Goal: Task Accomplishment & Management: Manage account settings

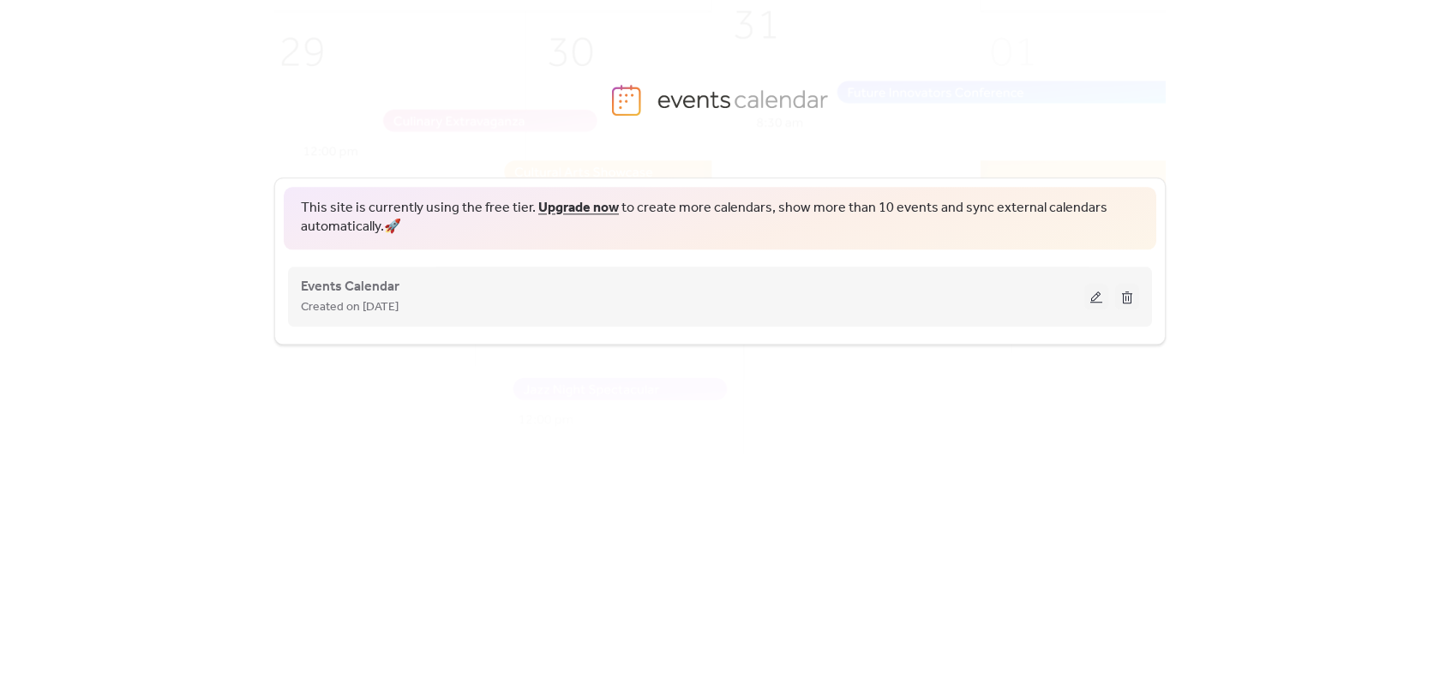
click at [1104, 303] on button at bounding box center [1096, 297] width 24 height 26
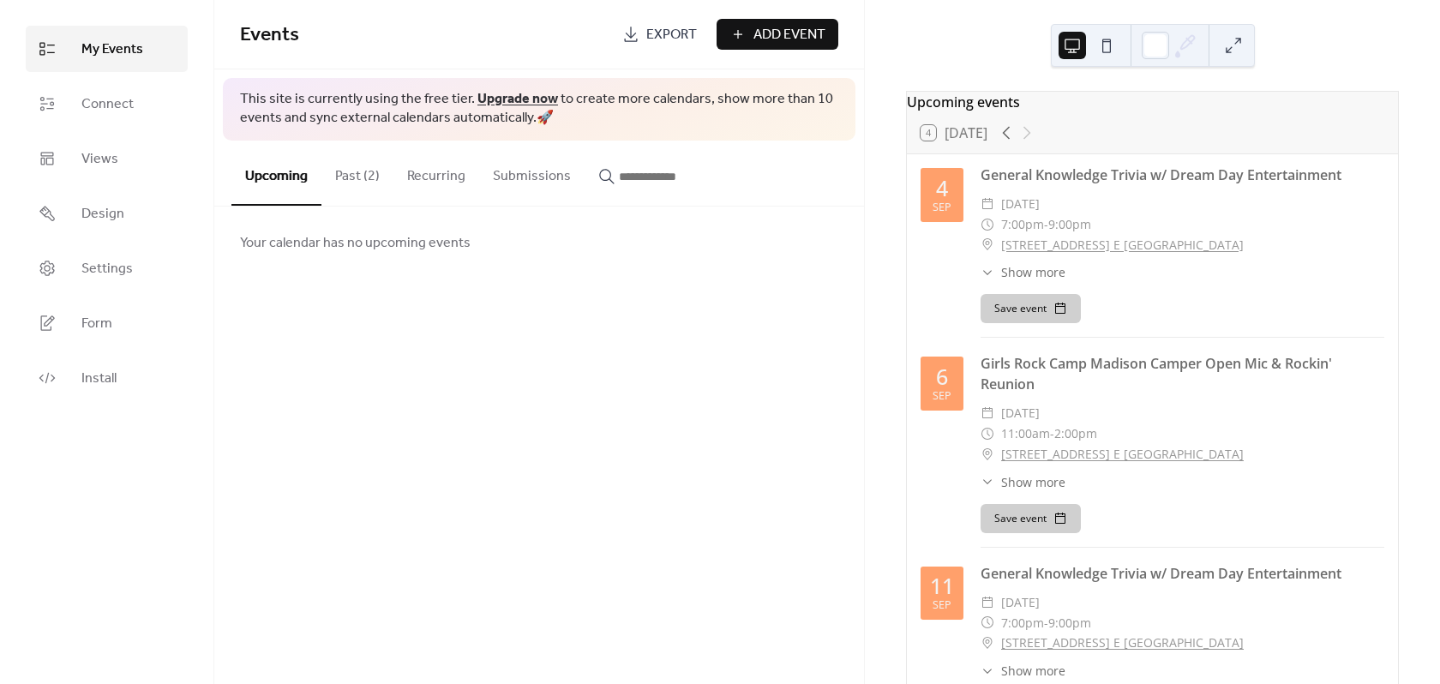
click at [1032, 281] on span "Show more" at bounding box center [1033, 272] width 64 height 18
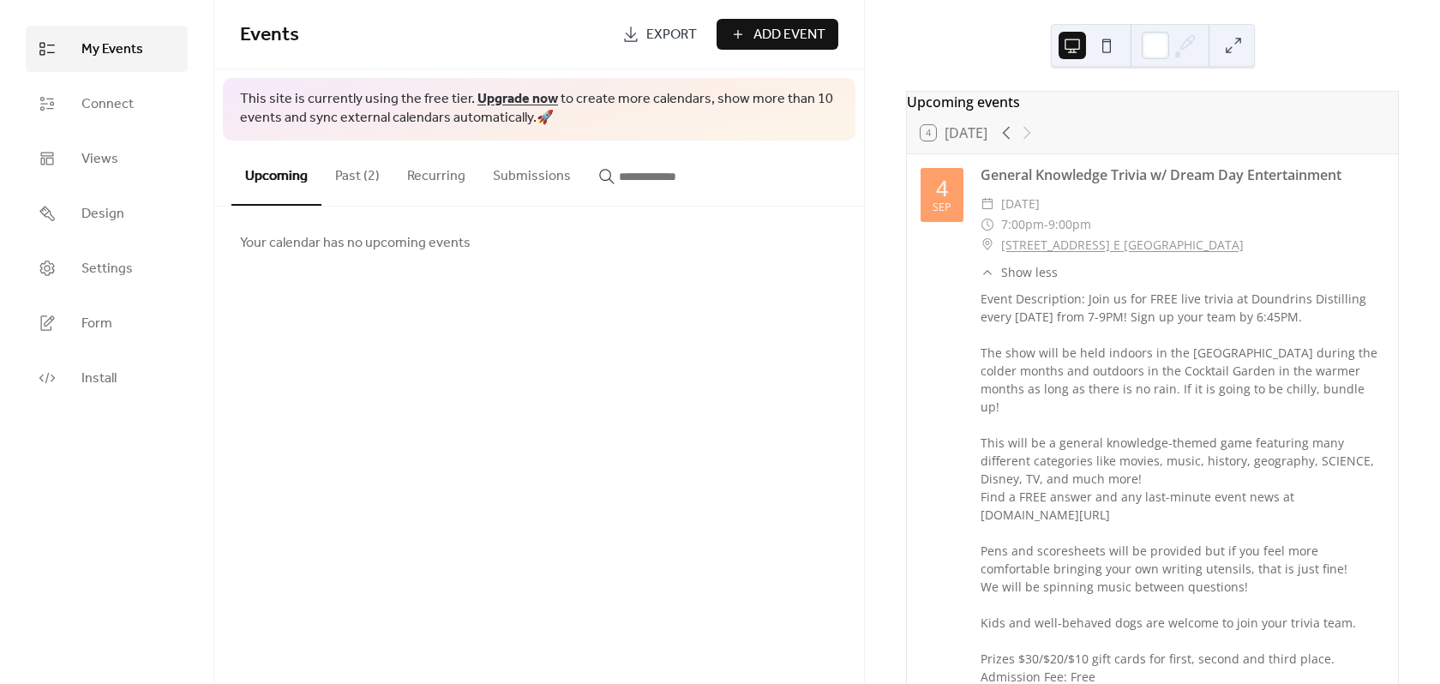
click at [1032, 281] on span "Show less" at bounding box center [1029, 272] width 57 height 18
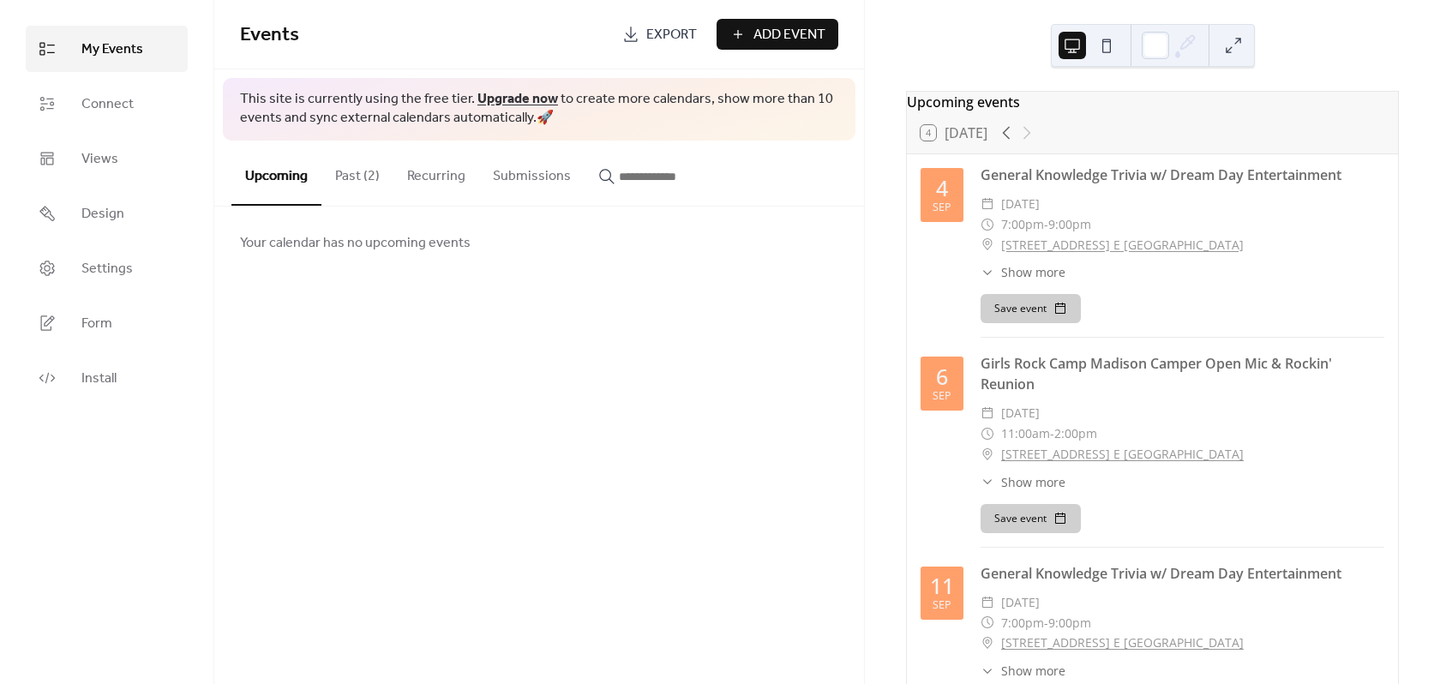
click at [1101, 50] on button at bounding box center [1106, 45] width 27 height 27
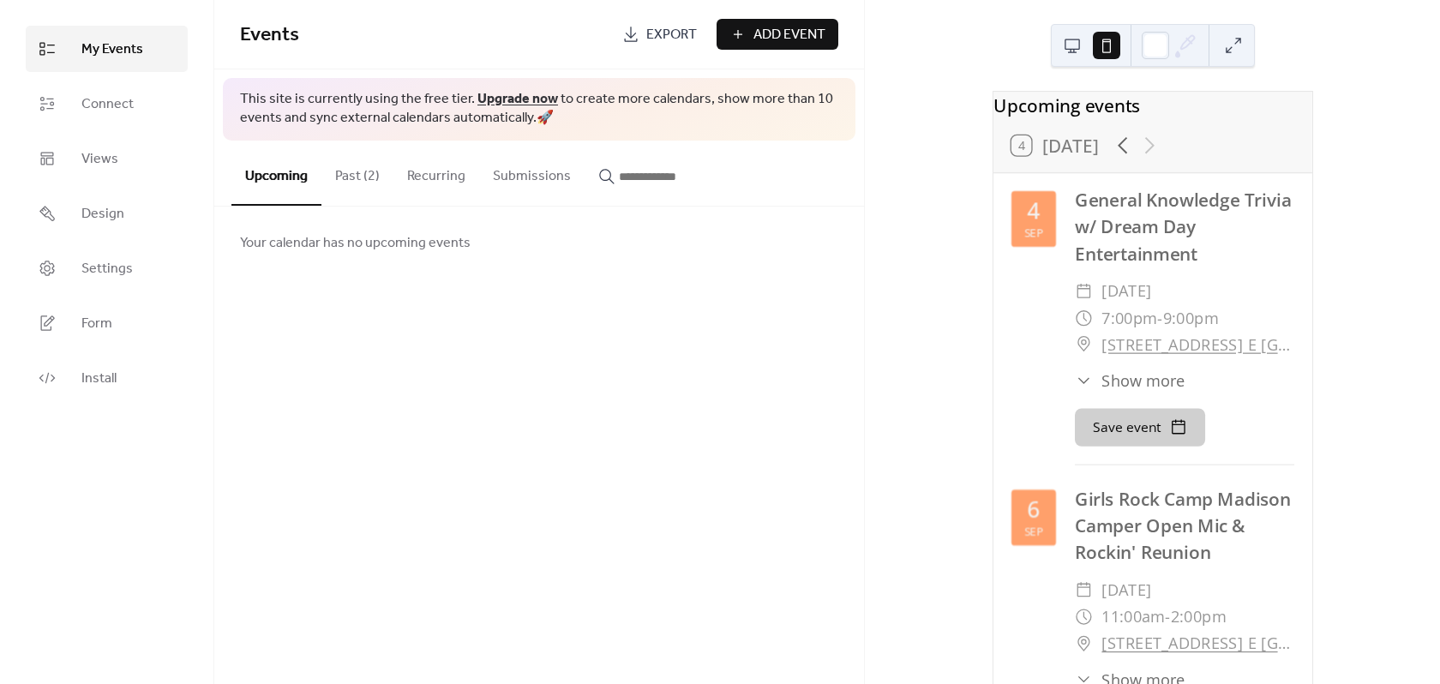
click at [1055, 47] on div at bounding box center [1153, 45] width 204 height 43
click at [1076, 51] on button at bounding box center [1072, 45] width 27 height 27
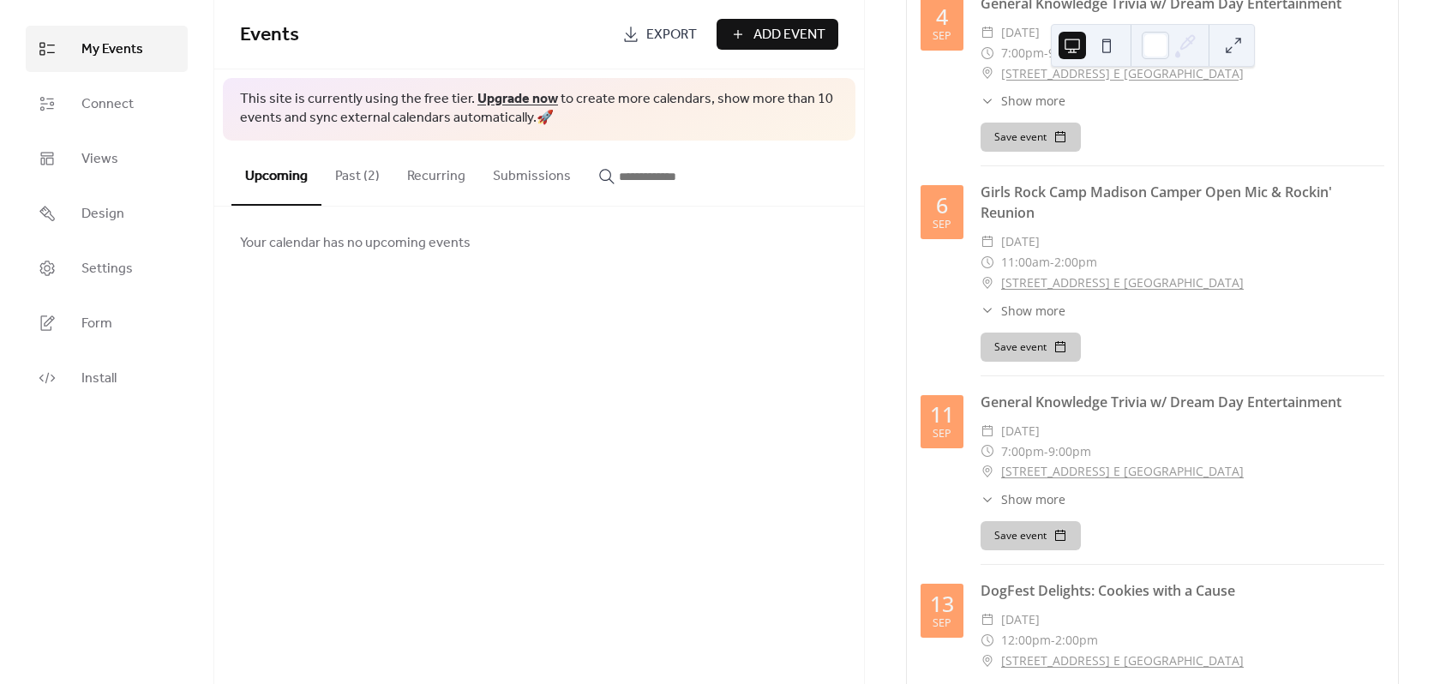
click at [1058, 320] on span "Show more" at bounding box center [1033, 311] width 64 height 18
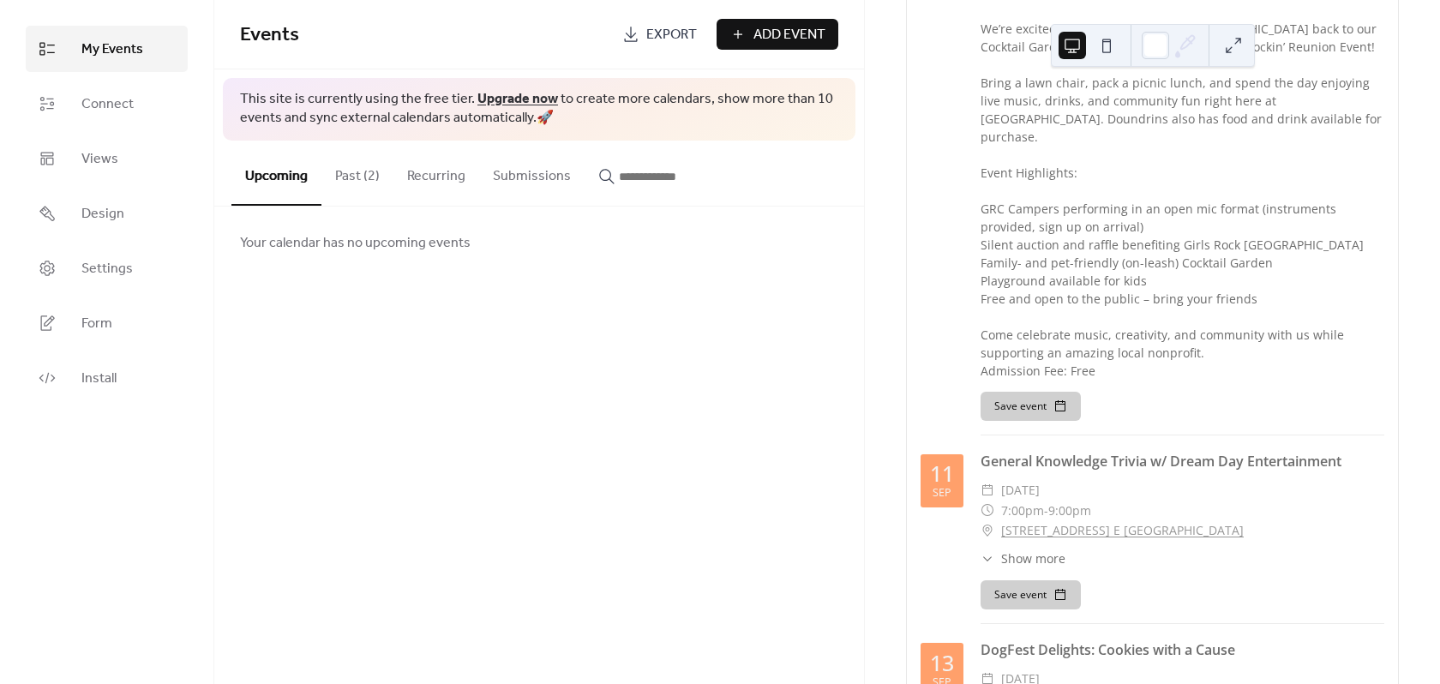
scroll to position [772, 0]
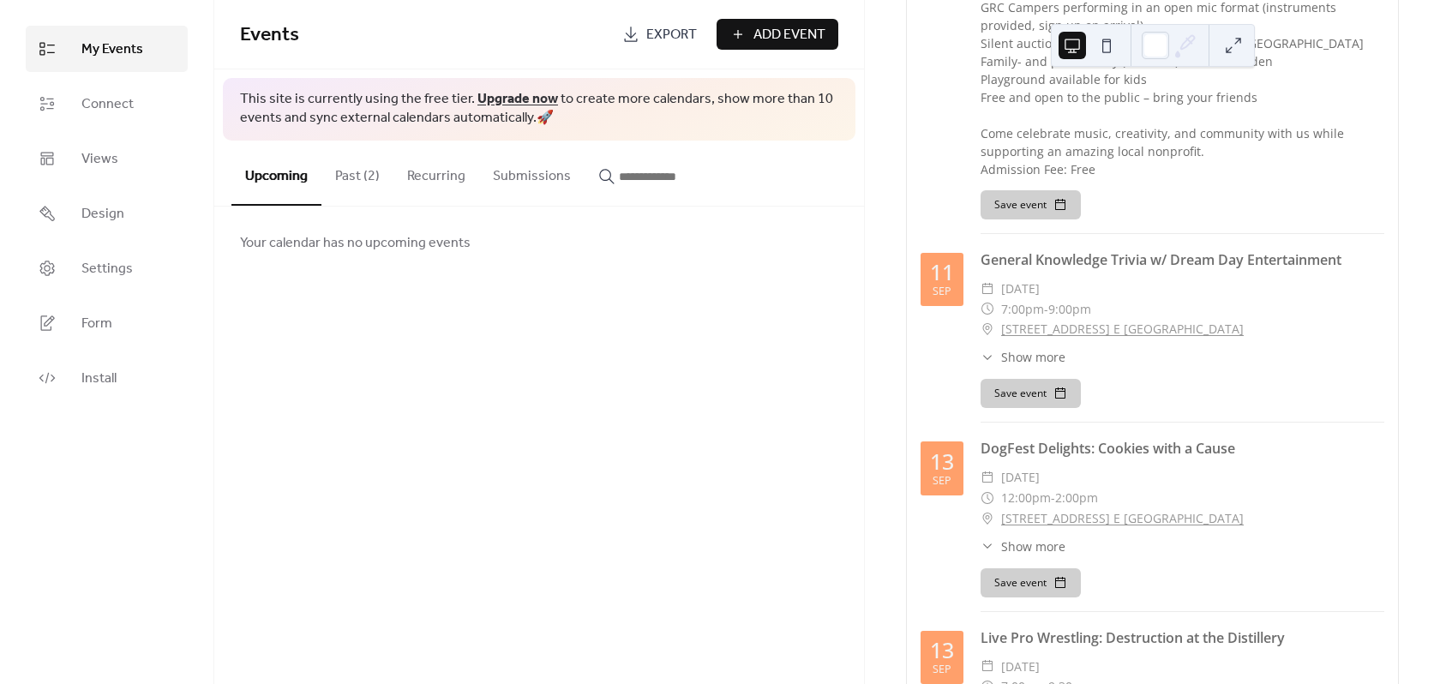
click at [1051, 351] on span "Show more" at bounding box center [1033, 357] width 64 height 18
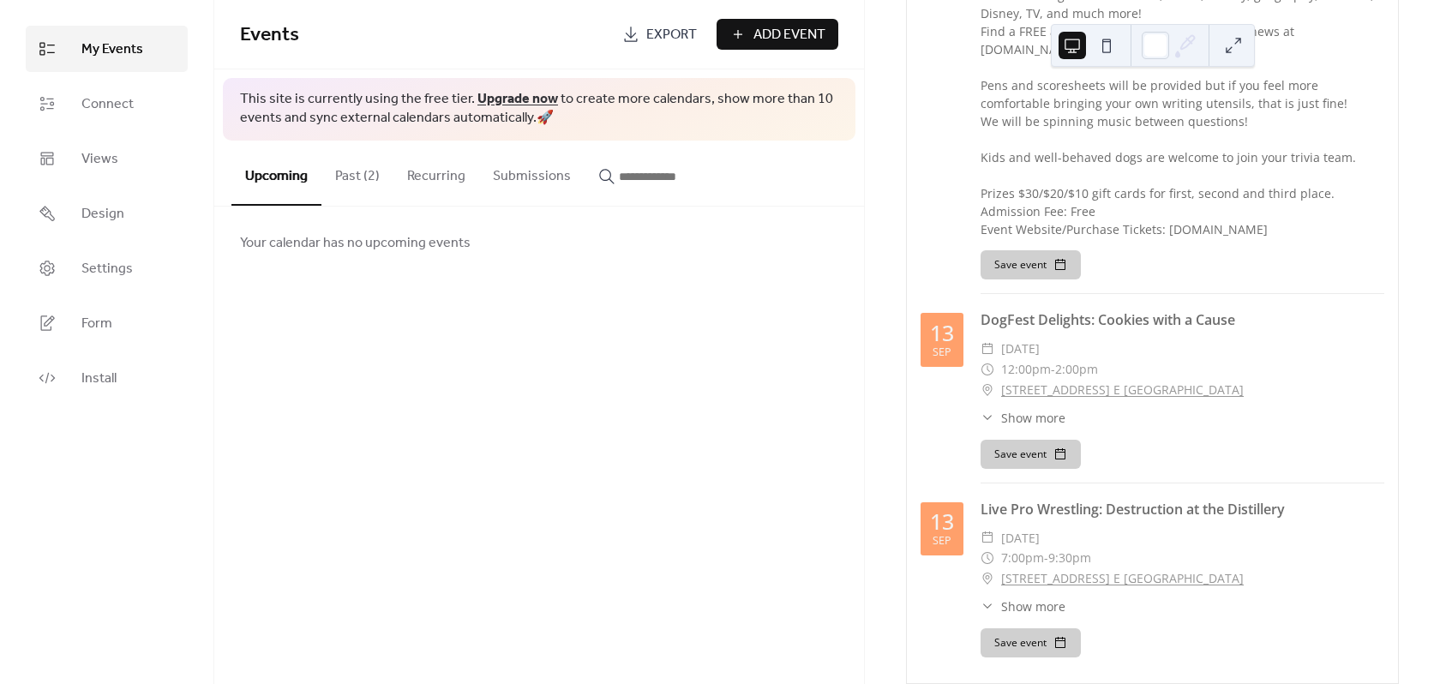
scroll to position [1325, 0]
click at [1051, 406] on span "Show more" at bounding box center [1033, 415] width 64 height 18
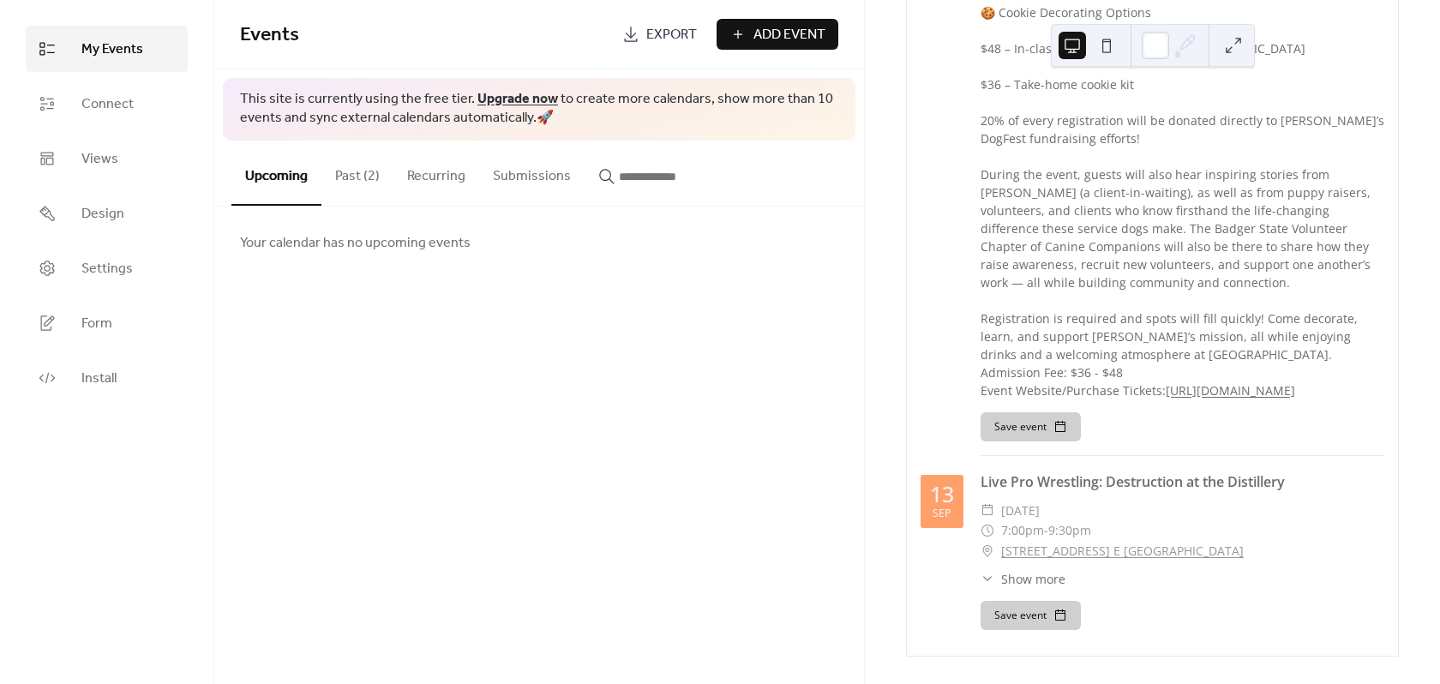
scroll to position [1926, 0]
click at [1166, 399] on link "[URL][DOMAIN_NAME]" at bounding box center [1230, 390] width 129 height 16
click at [1048, 580] on span "Show more" at bounding box center [1033, 579] width 64 height 18
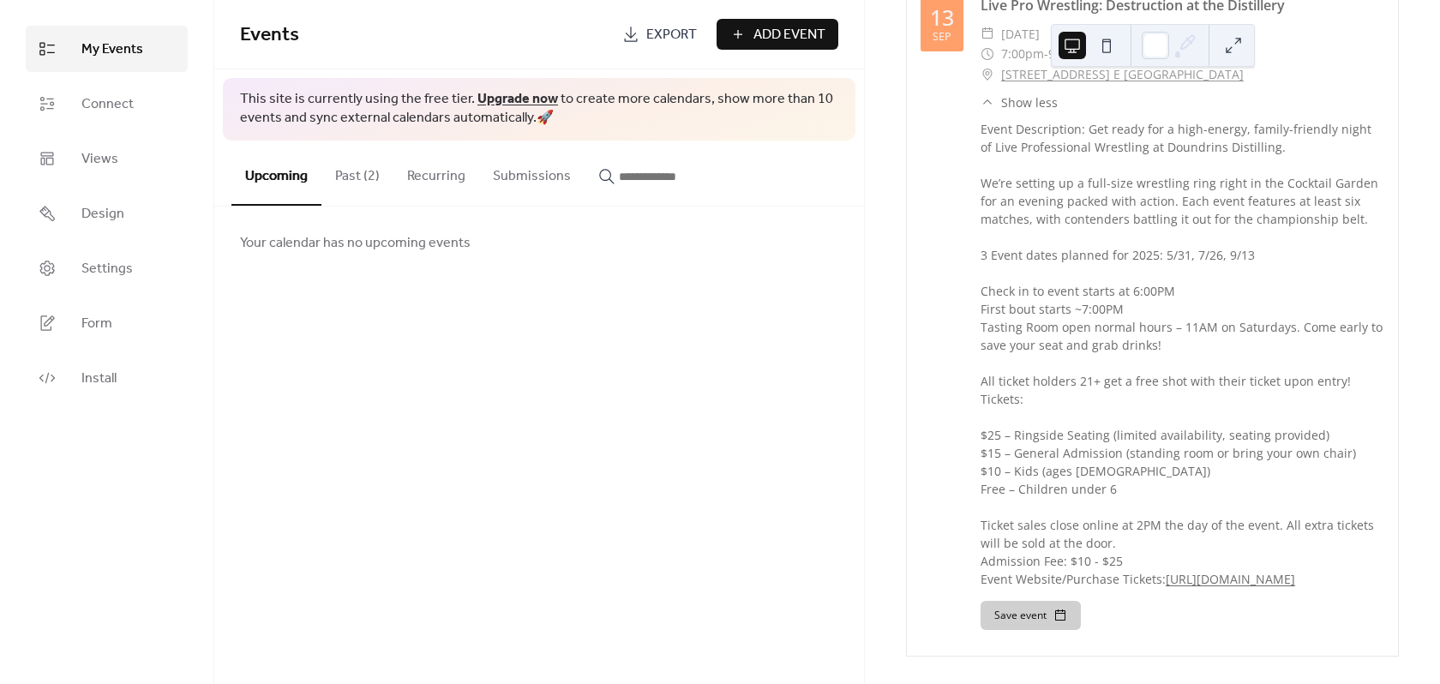
scroll to position [2495, 0]
click at [121, 107] on span "Connect" at bounding box center [107, 104] width 52 height 21
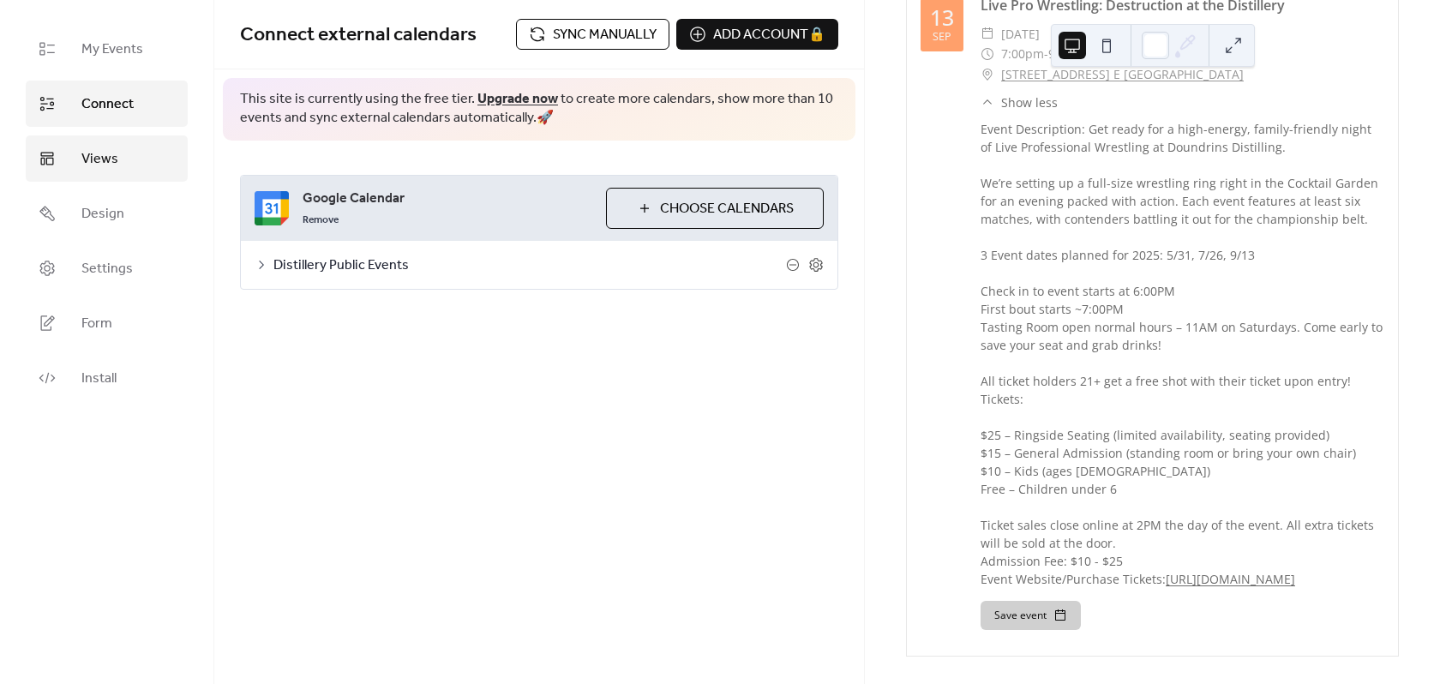
click at [154, 150] on link "Views" at bounding box center [107, 158] width 162 height 46
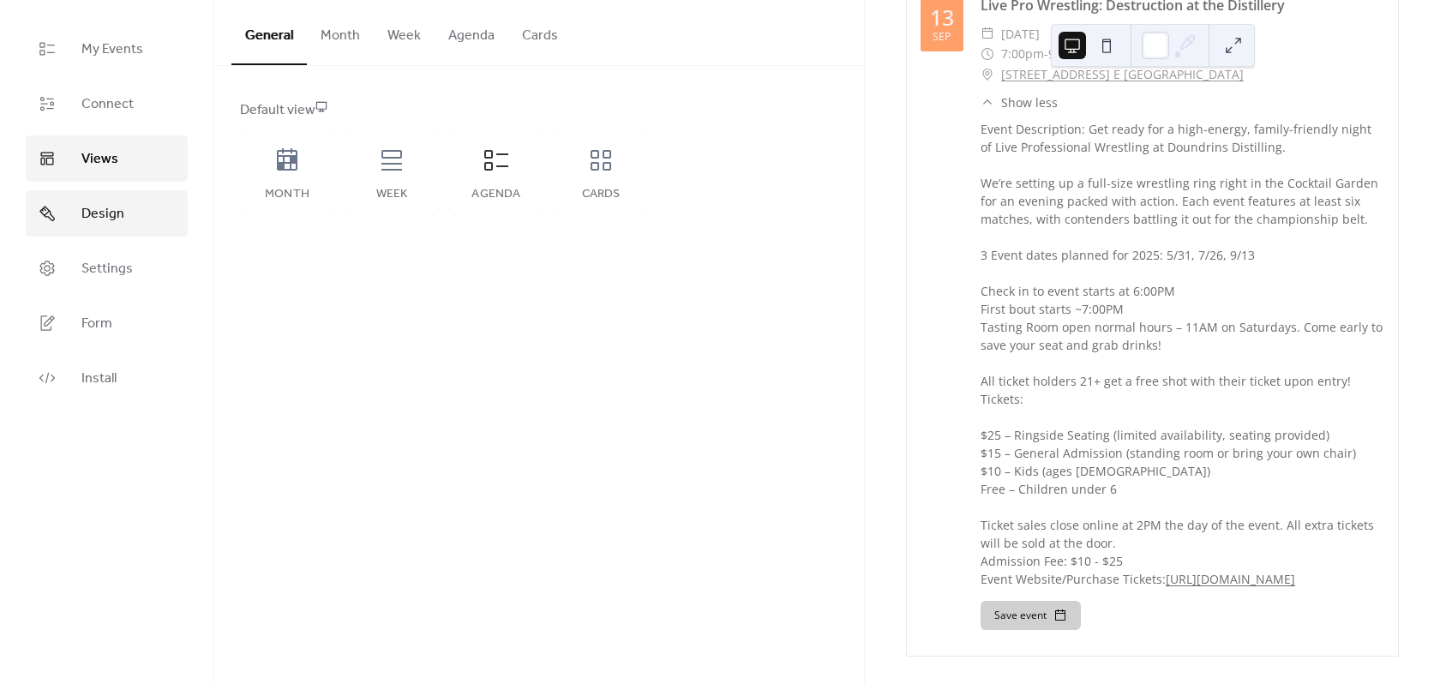
click at [131, 195] on link "Design" at bounding box center [107, 213] width 162 height 46
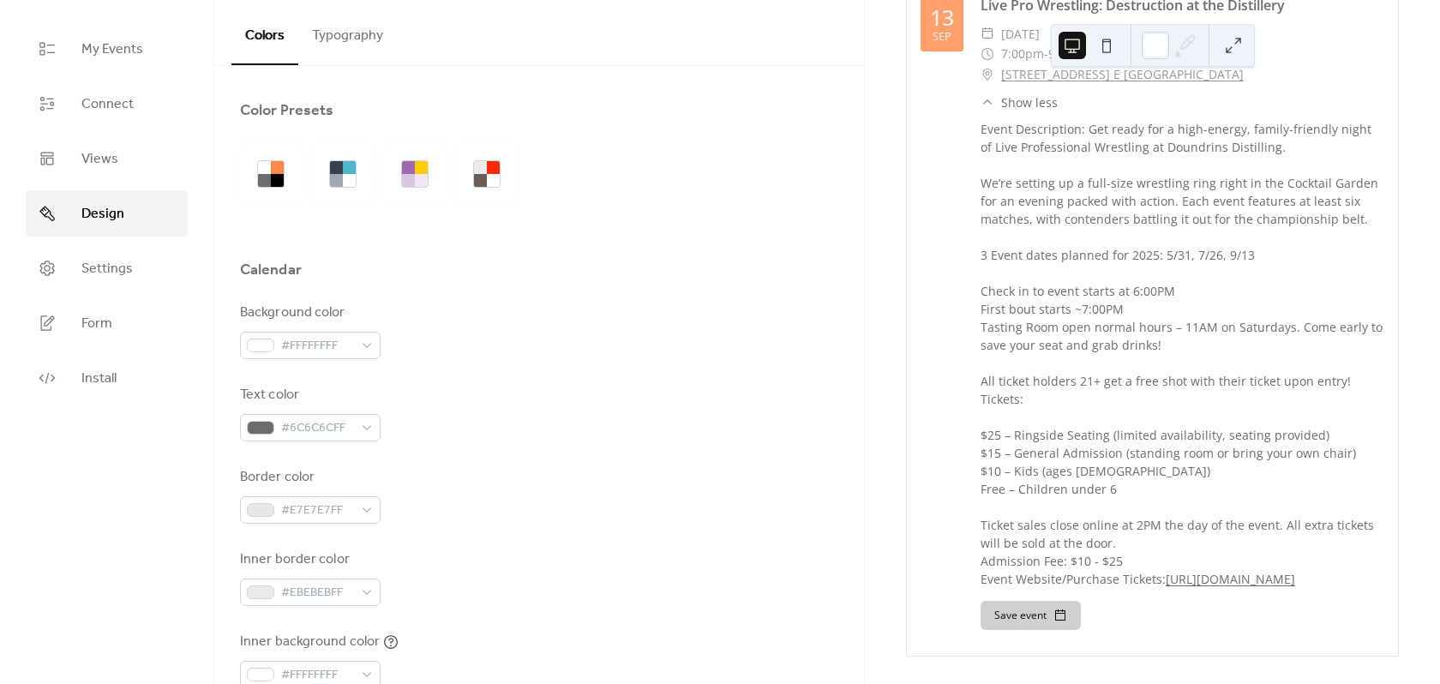
click at [119, 294] on ul "My Events Connect Views Design Settings Form Install" at bounding box center [107, 213] width 162 height 375
click at [115, 283] on link "Settings" at bounding box center [107, 268] width 162 height 46
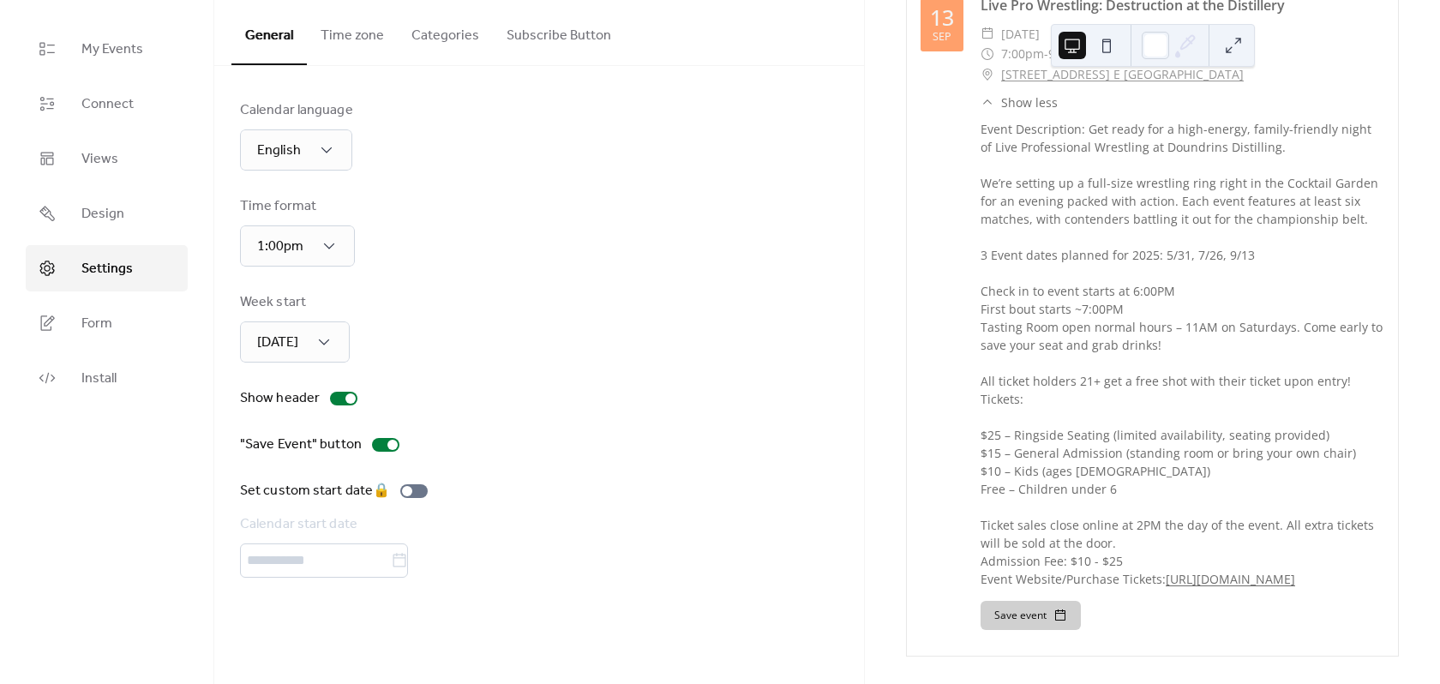
click at [111, 277] on span "Settings" at bounding box center [106, 269] width 51 height 21
click at [95, 115] on span "Connect" at bounding box center [107, 104] width 52 height 21
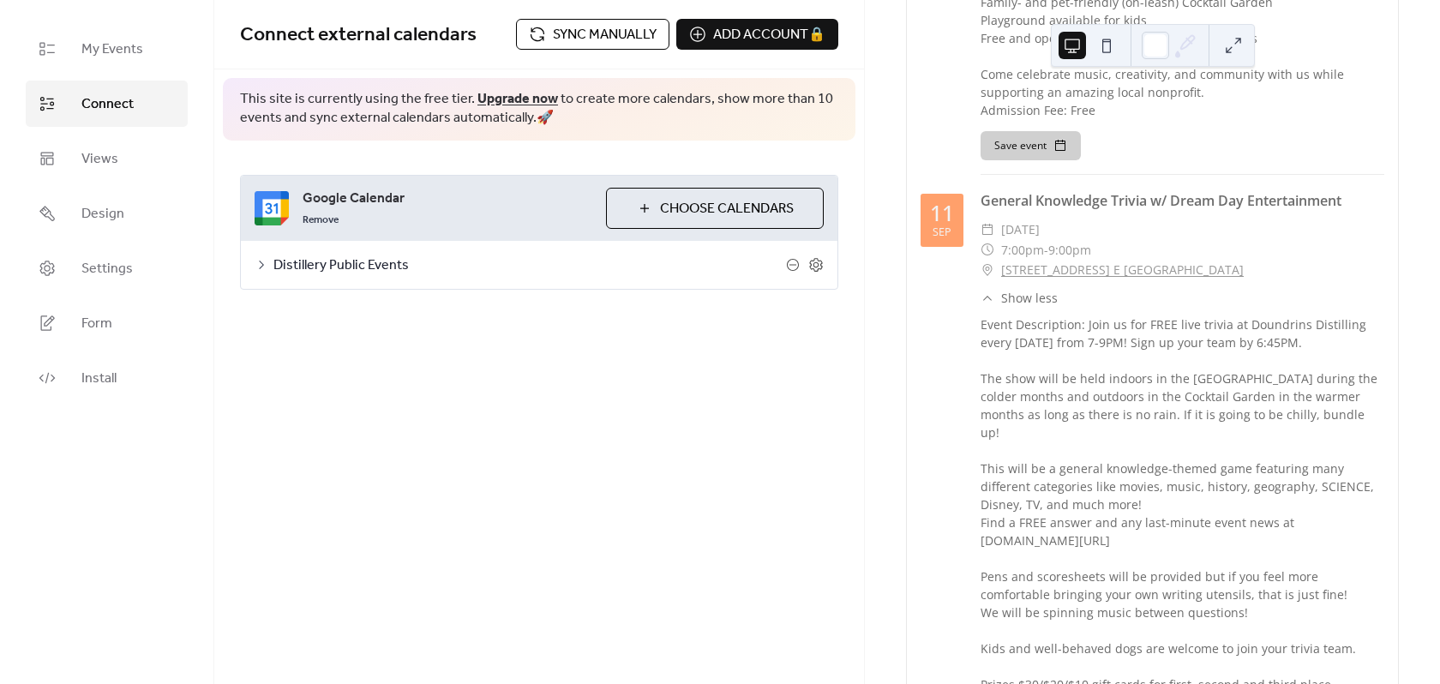
scroll to position [780, 0]
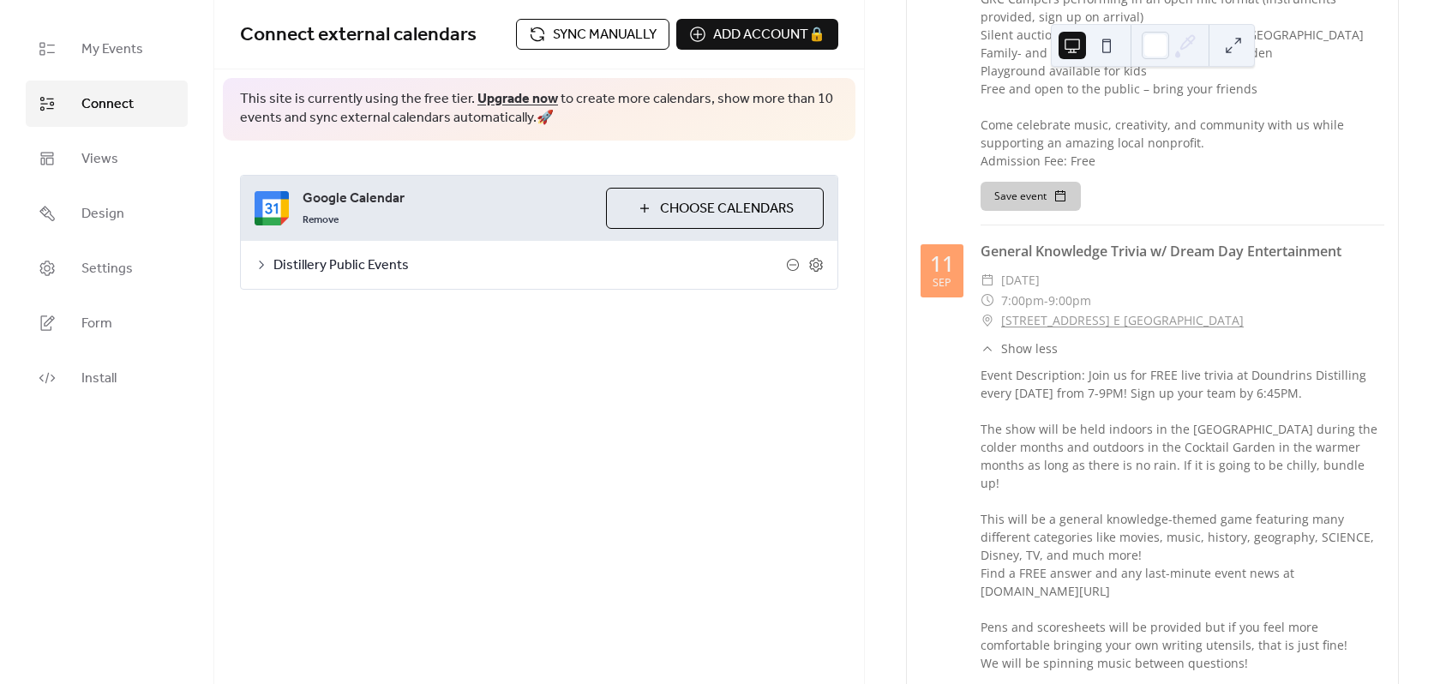
click at [589, 36] on span "Sync manually" at bounding box center [605, 35] width 104 height 21
click at [66, 42] on link "My Events" at bounding box center [107, 49] width 162 height 46
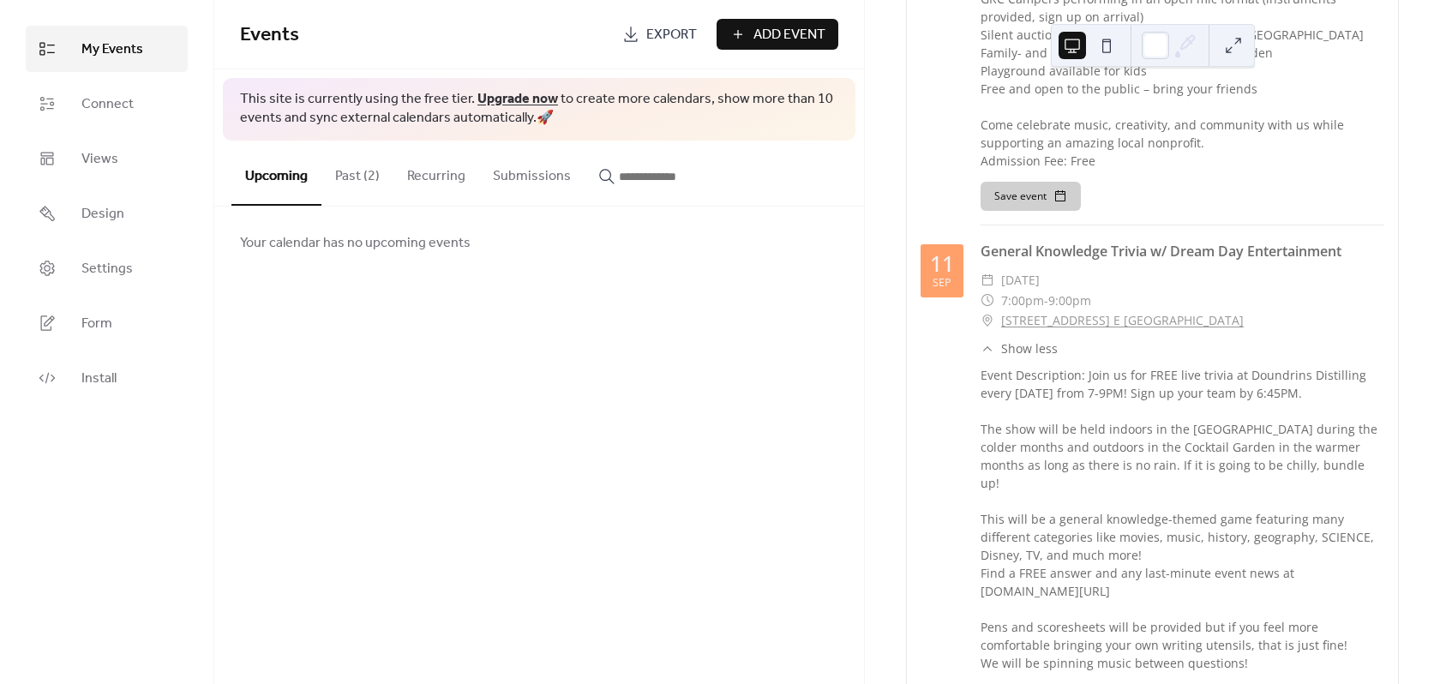
click at [345, 192] on button "Past (2)" at bounding box center [357, 172] width 72 height 63
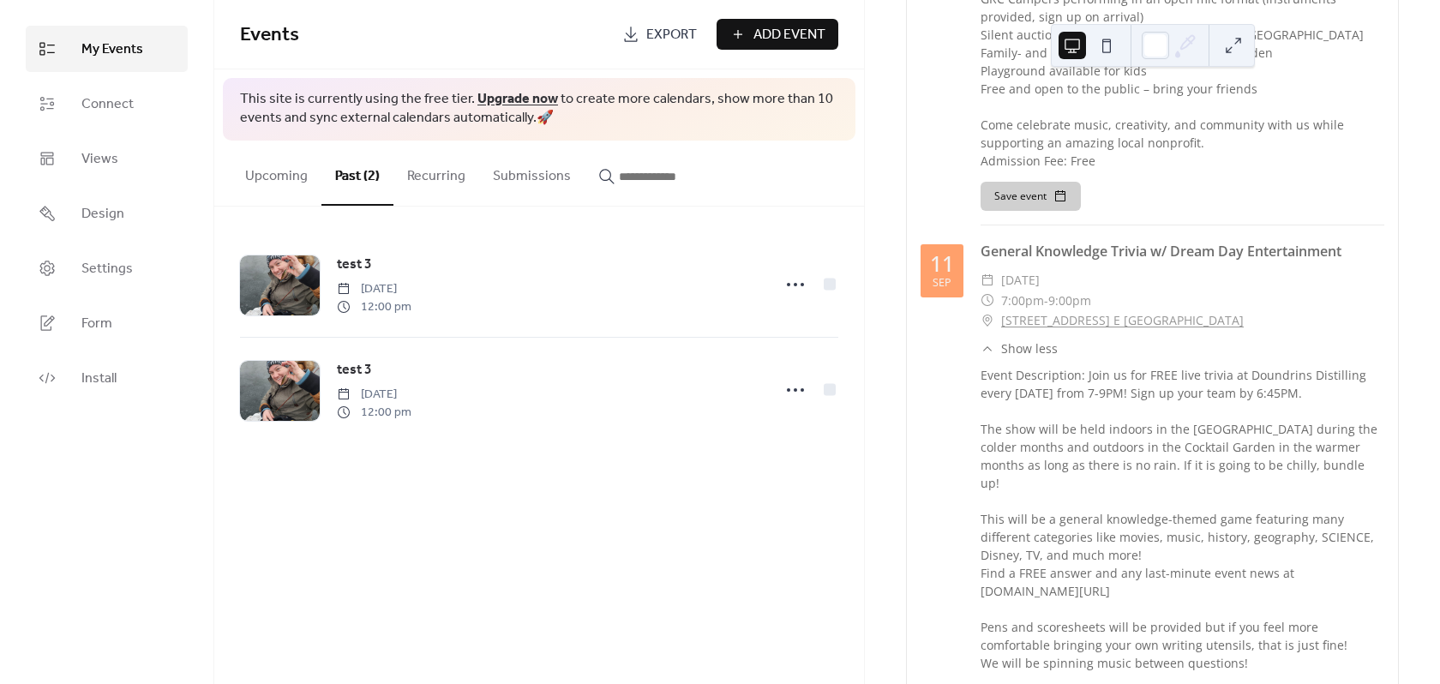
click at [277, 182] on button "Upcoming" at bounding box center [276, 172] width 90 height 63
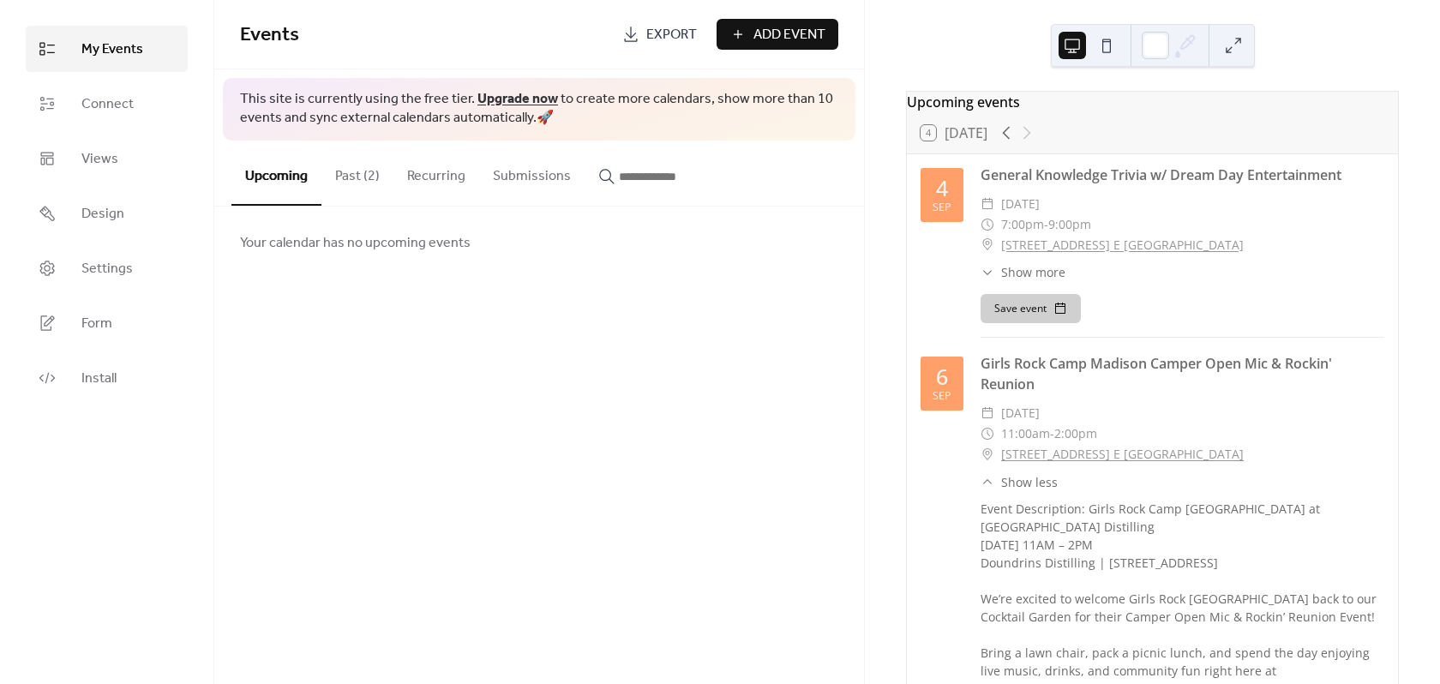
click at [1037, 279] on span "Show more" at bounding box center [1033, 272] width 64 height 18
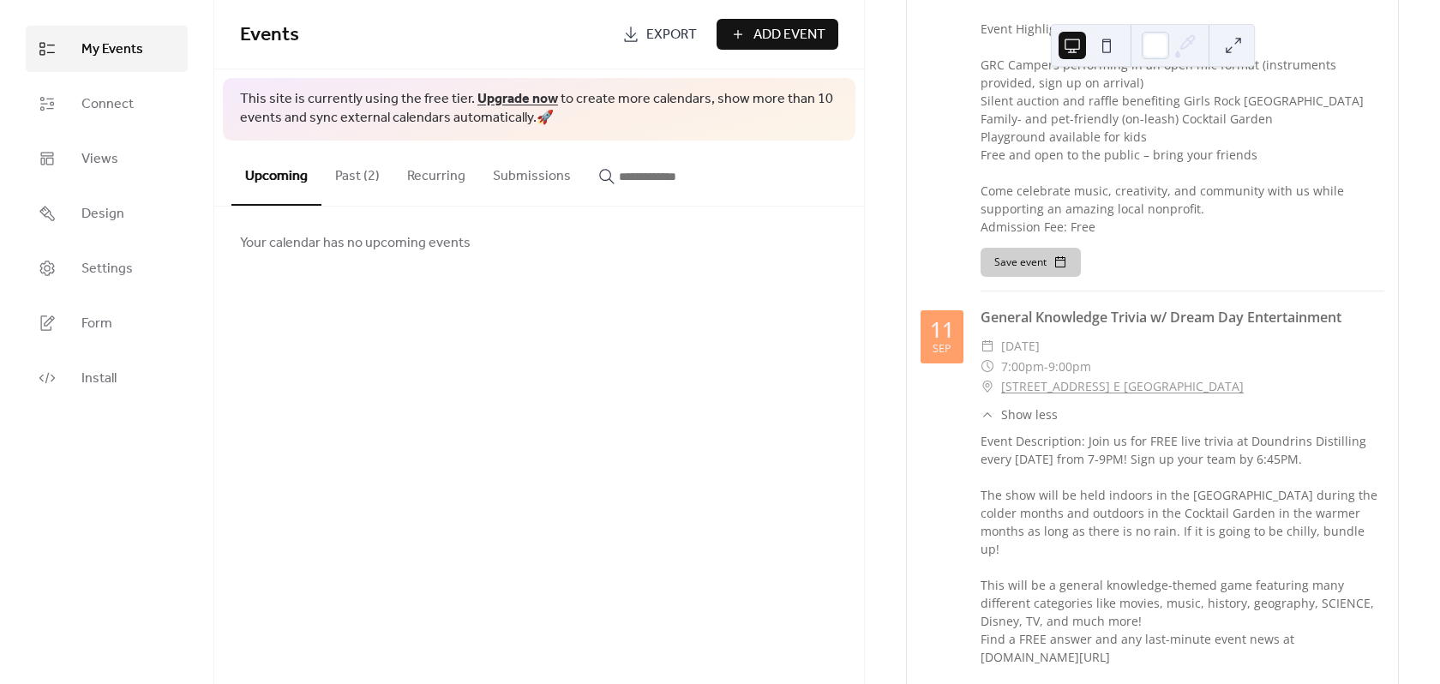
scroll to position [1114, 0]
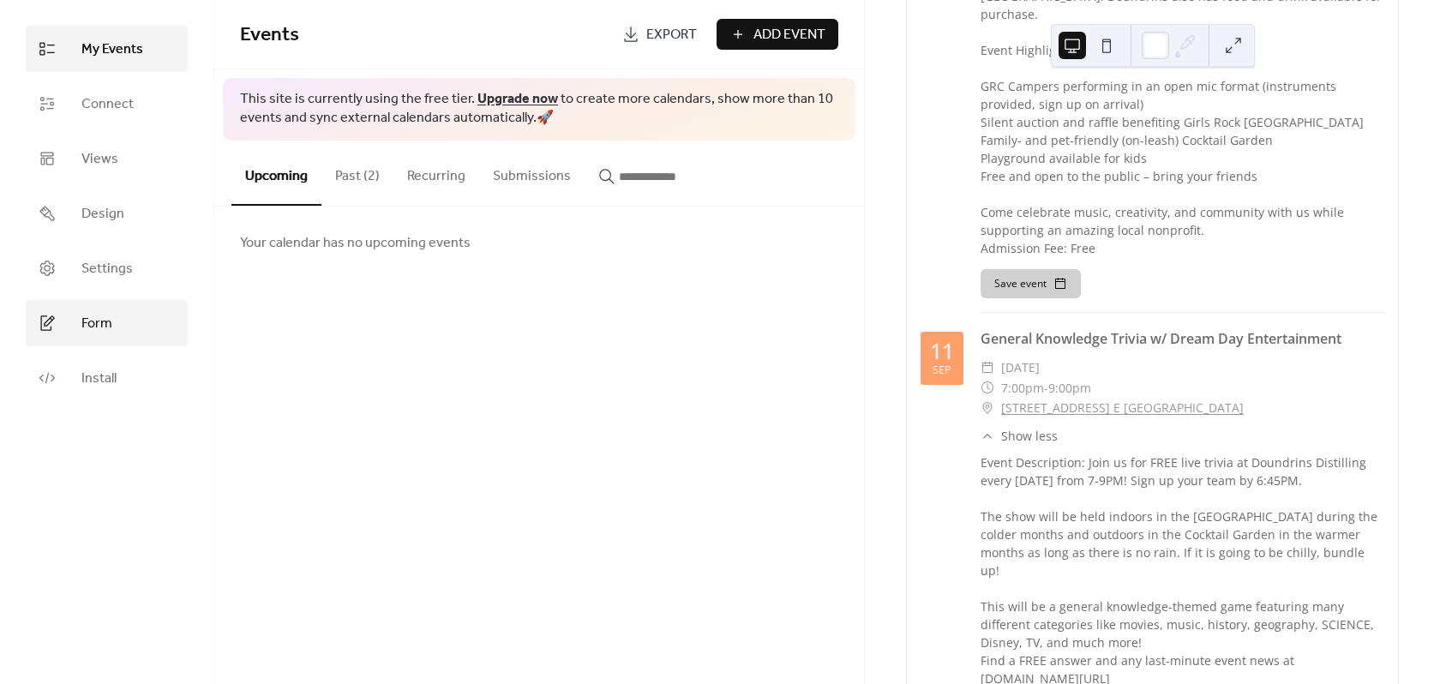
click at [84, 324] on span "Form" at bounding box center [96, 324] width 31 height 21
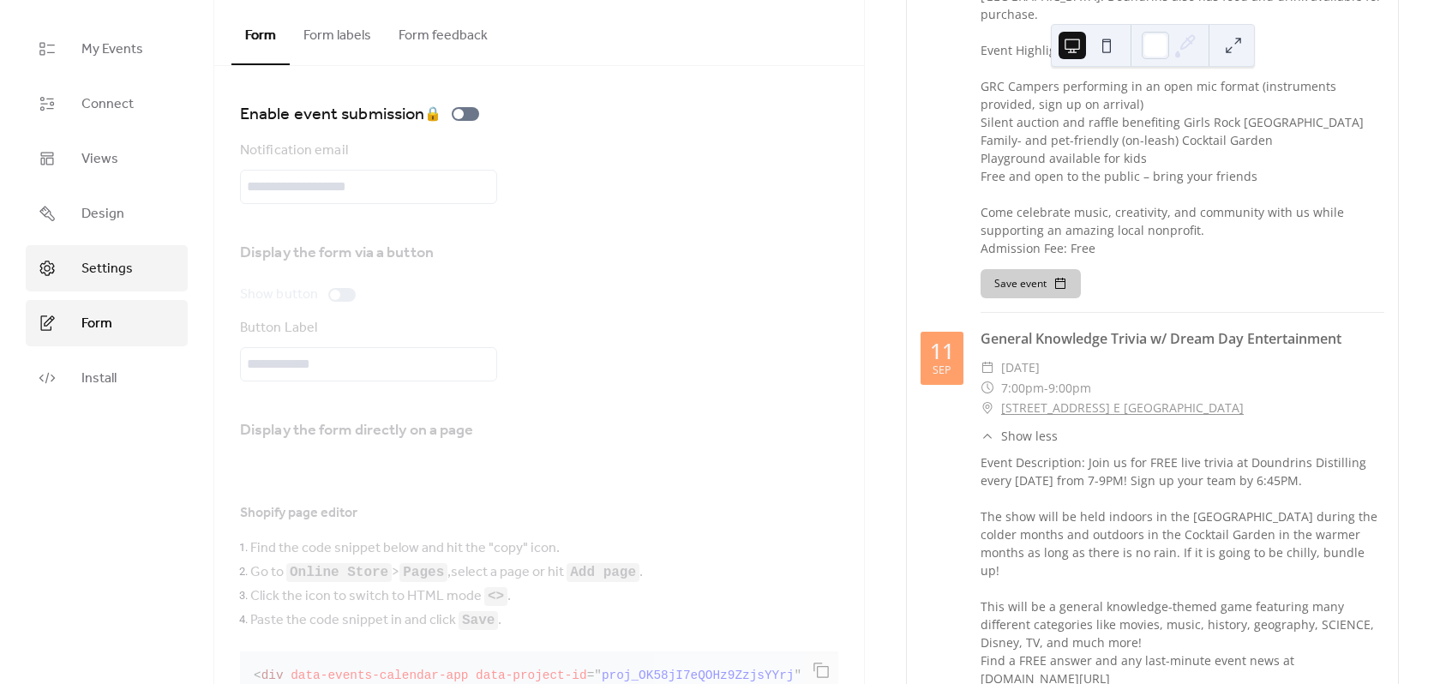
click at [117, 261] on span "Settings" at bounding box center [106, 269] width 51 height 21
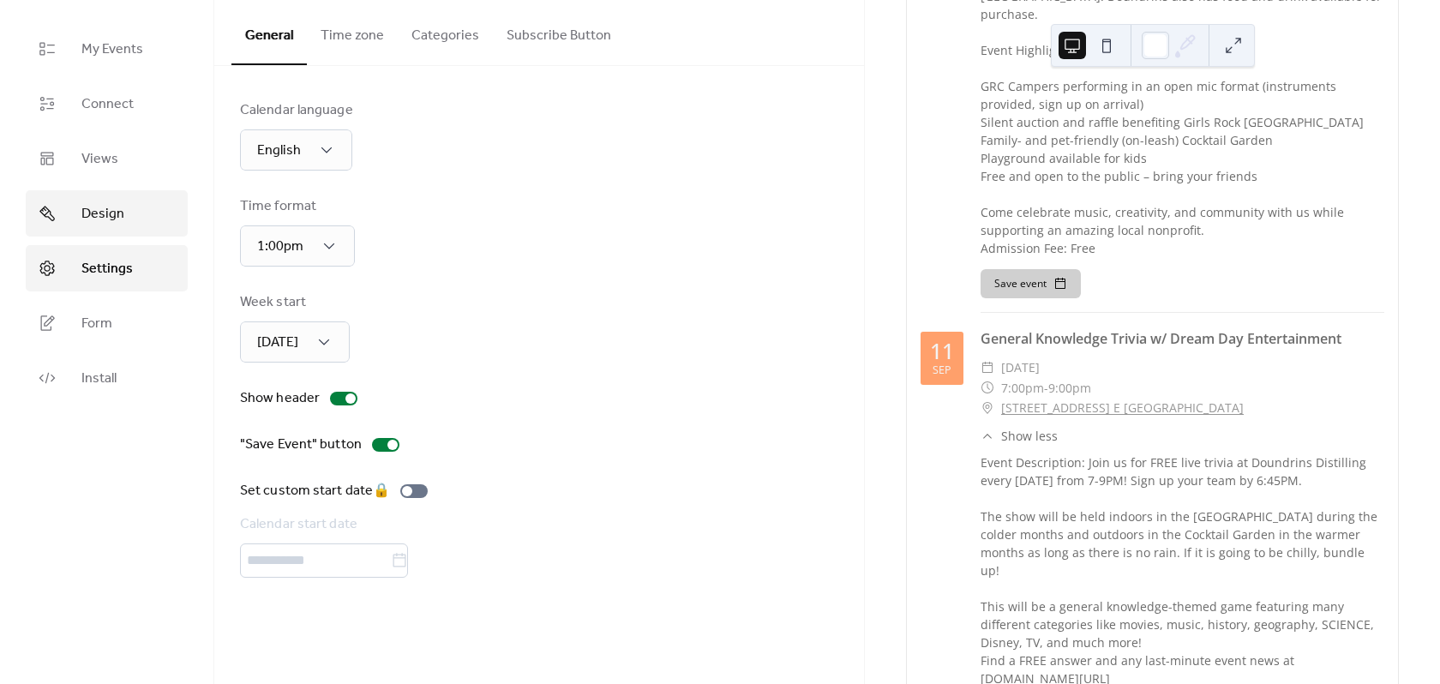
click at [95, 221] on span "Design" at bounding box center [102, 214] width 43 height 21
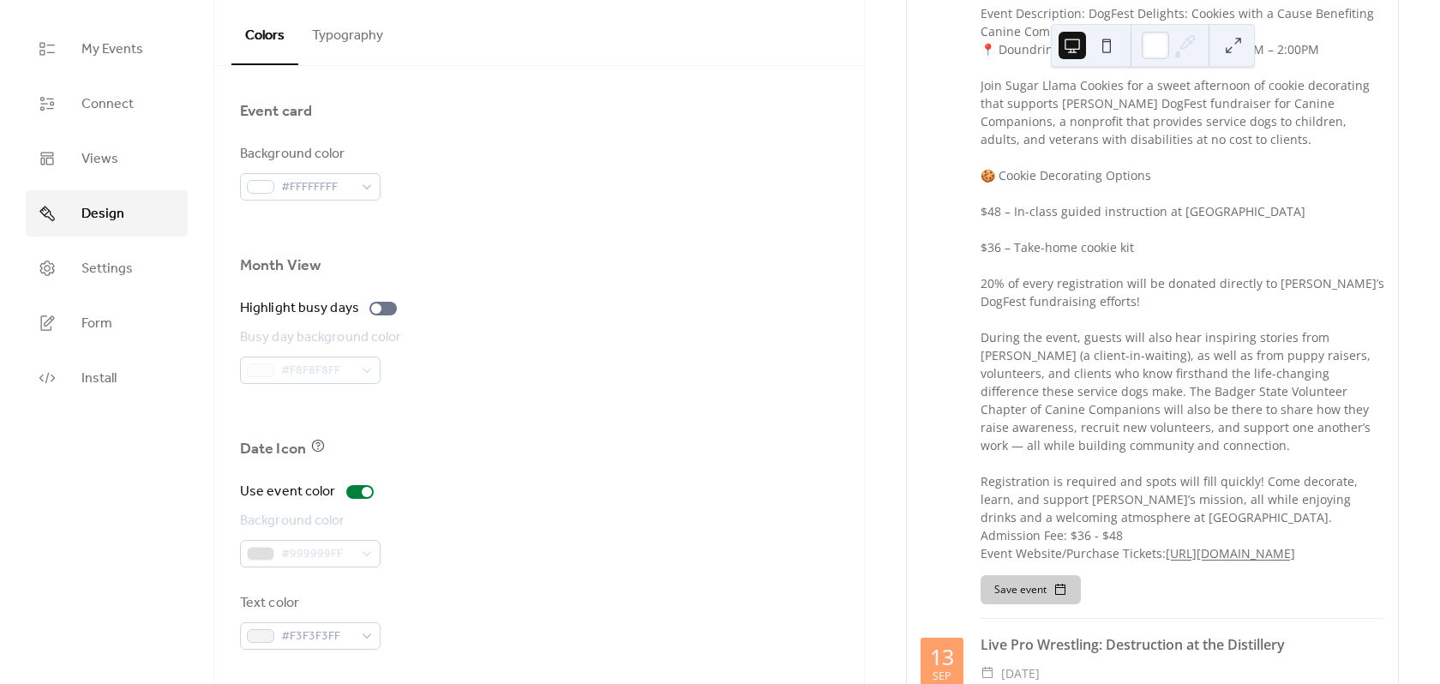
scroll to position [2315, 0]
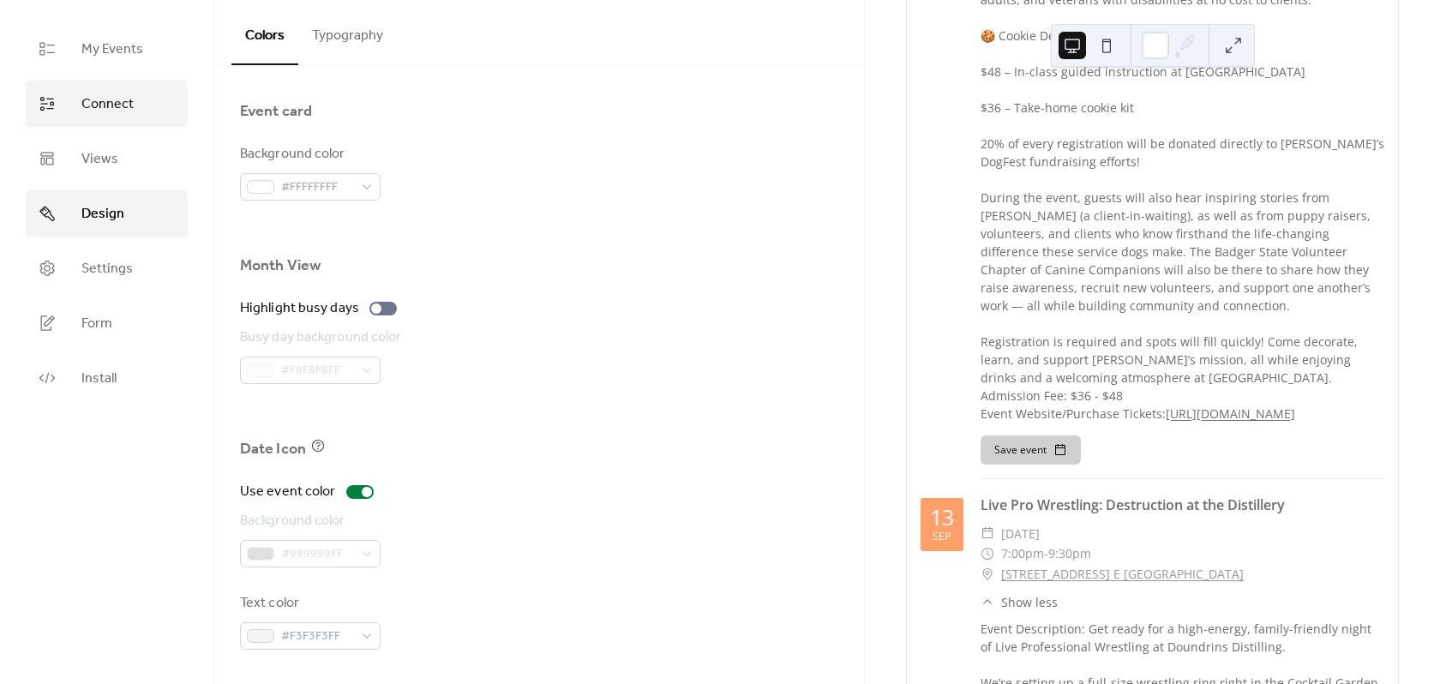
click at [122, 94] on span "Connect" at bounding box center [107, 104] width 52 height 21
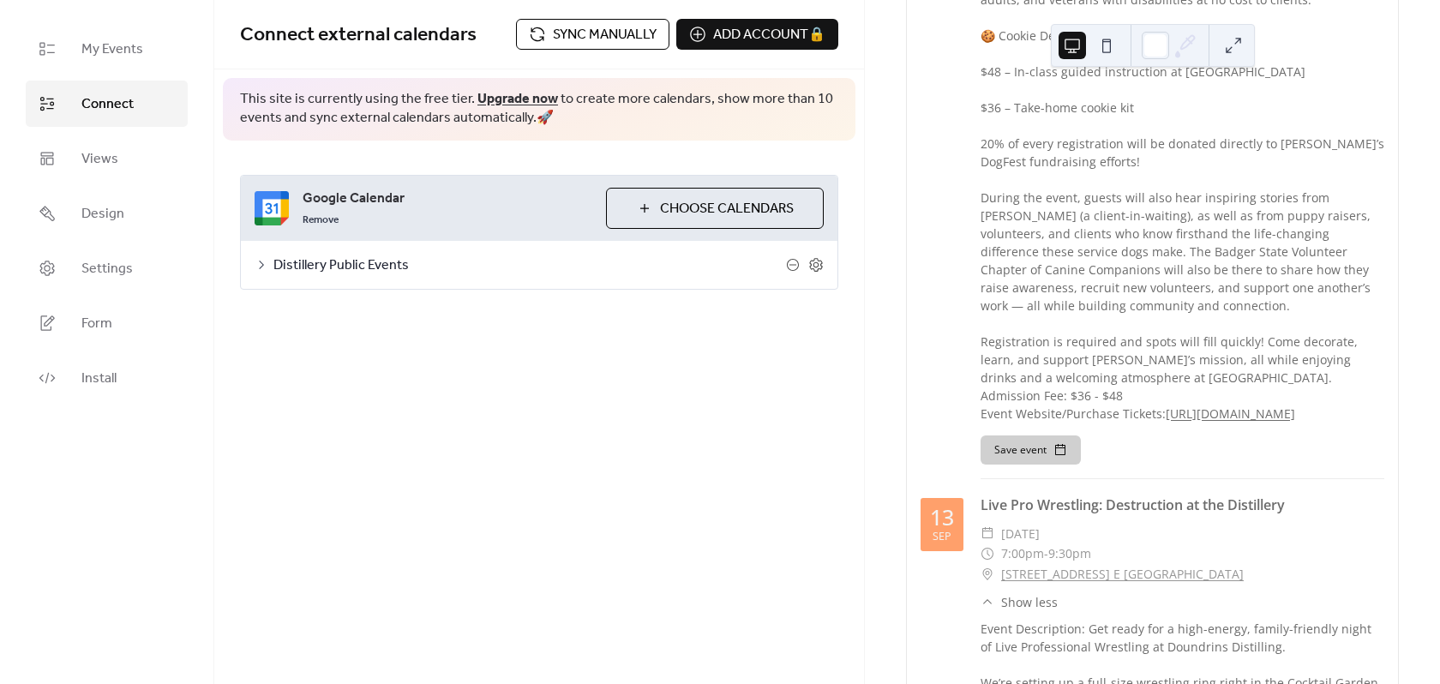
click at [256, 261] on icon at bounding box center [262, 265] width 14 height 14
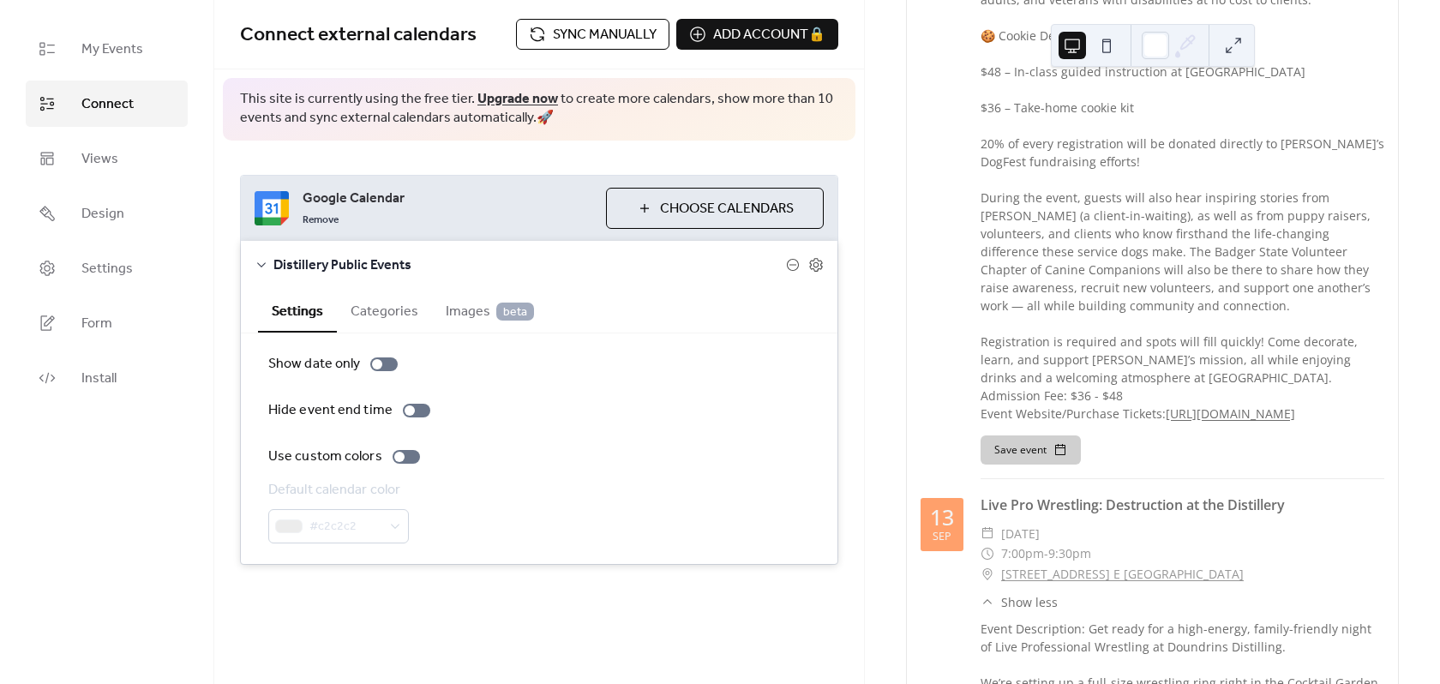
click at [408, 309] on button "Categories" at bounding box center [384, 310] width 95 height 42
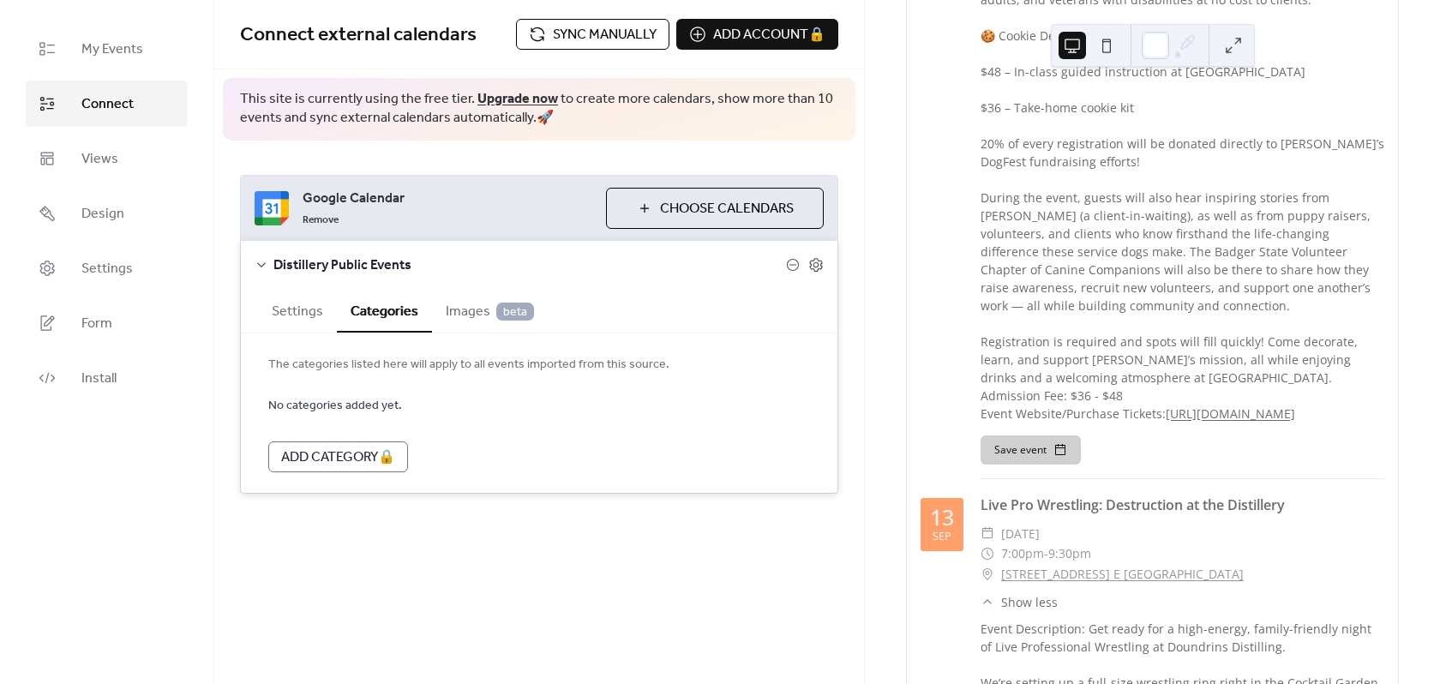
click at [479, 317] on span "Images beta" at bounding box center [490, 312] width 88 height 21
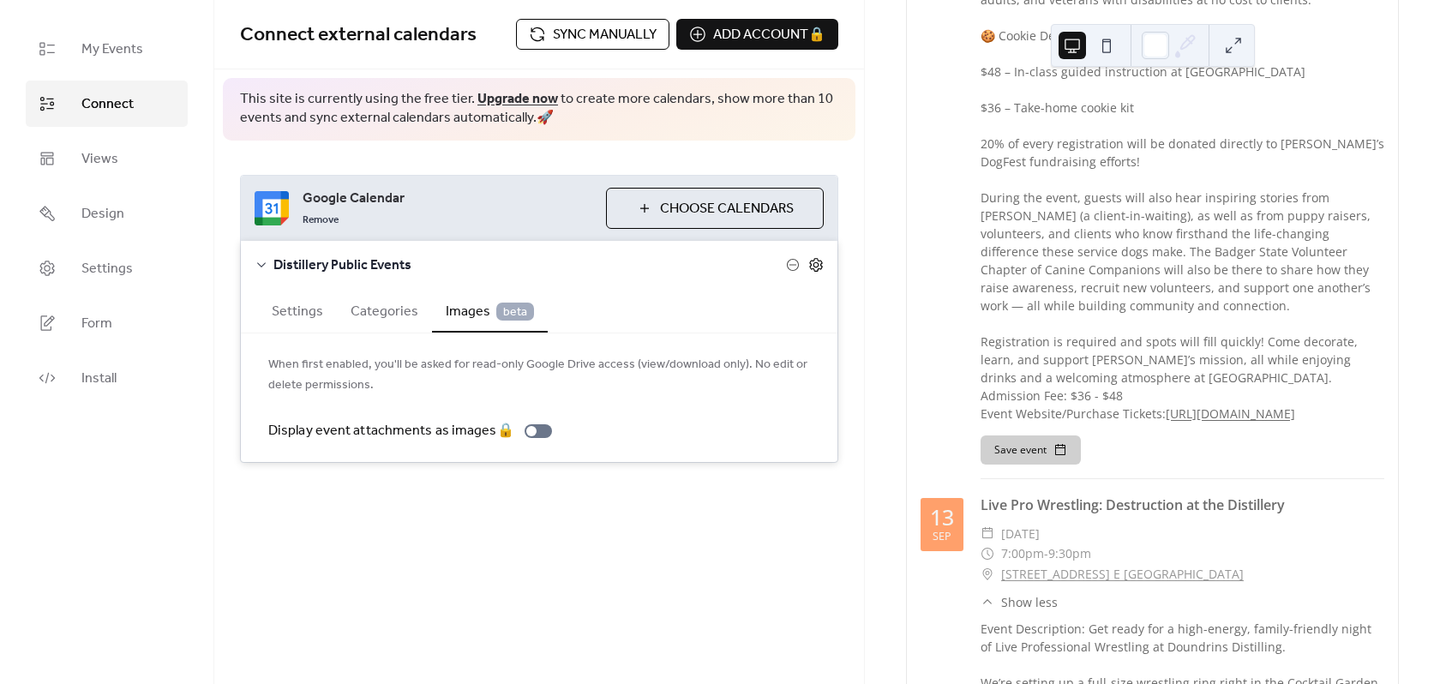
click at [813, 272] on icon at bounding box center [815, 264] width 15 height 15
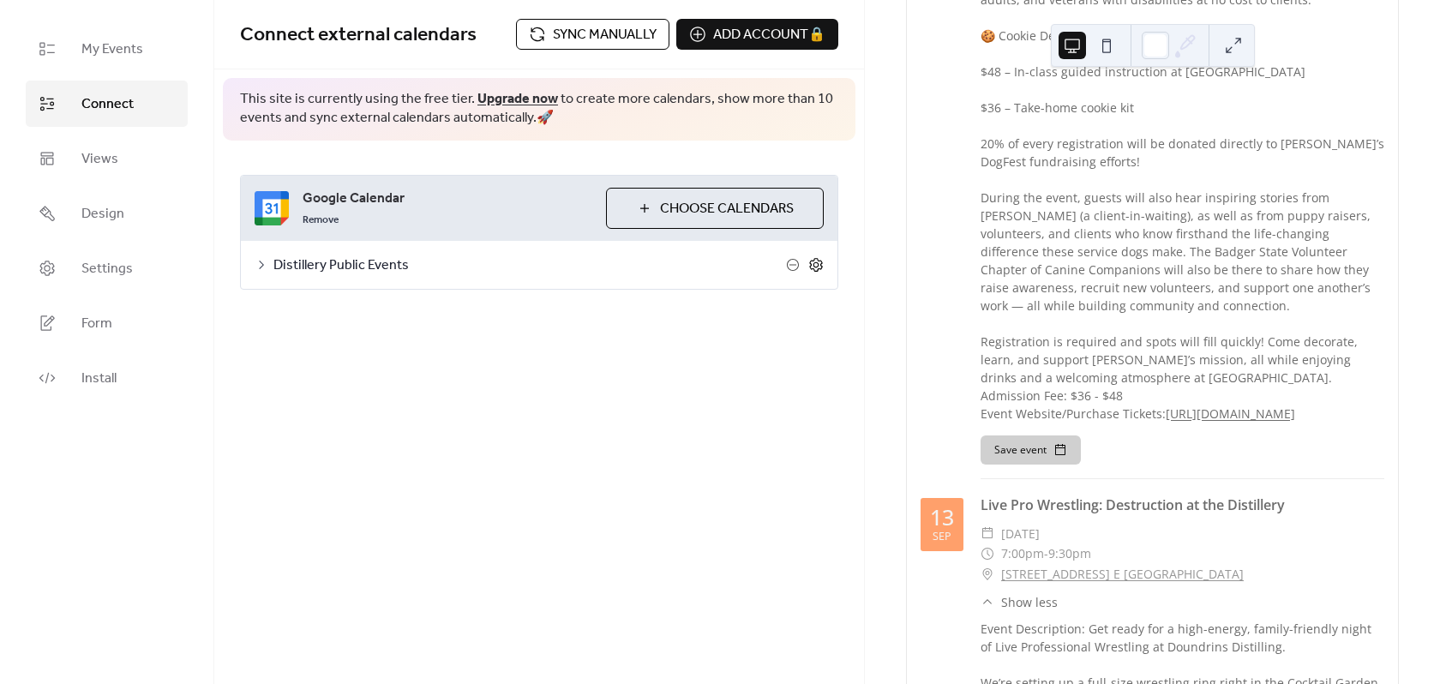
click at [813, 272] on icon at bounding box center [815, 264] width 15 height 15
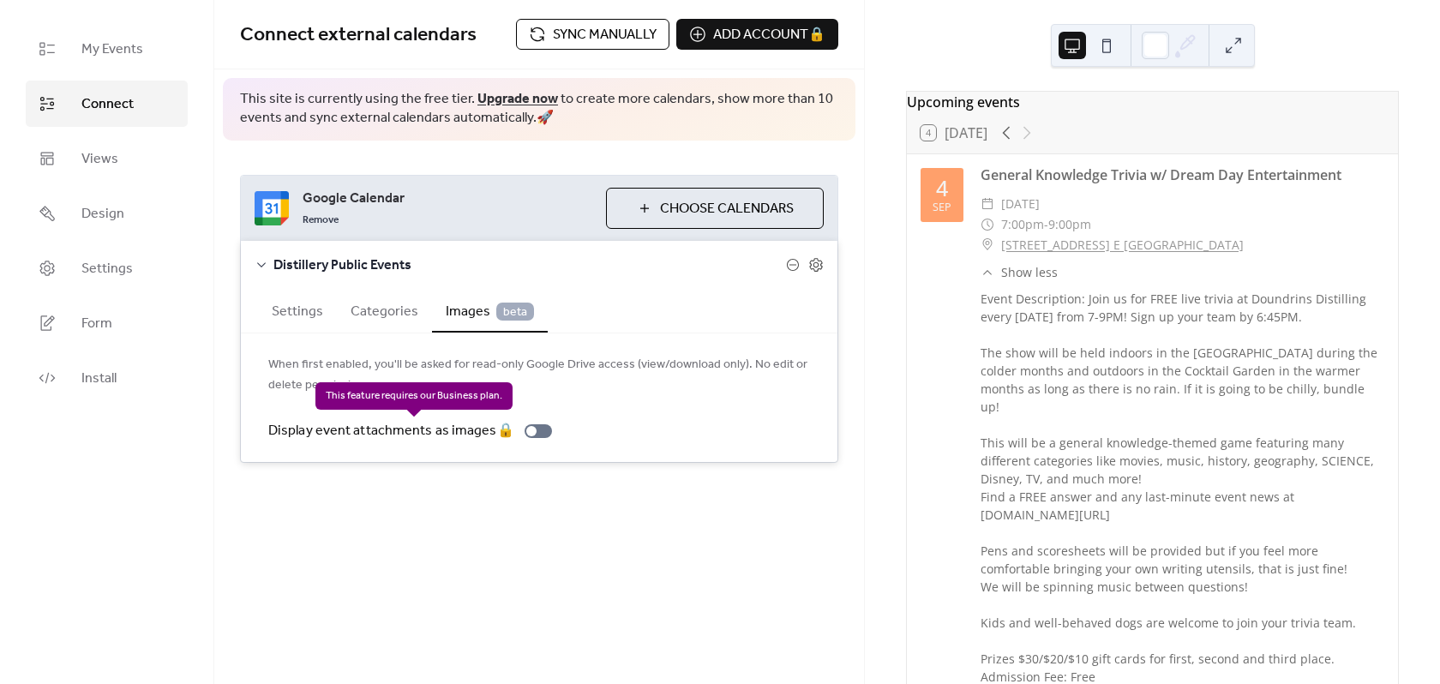
click at [505, 429] on div "Display event attachments as images 🔒" at bounding box center [413, 431] width 291 height 21
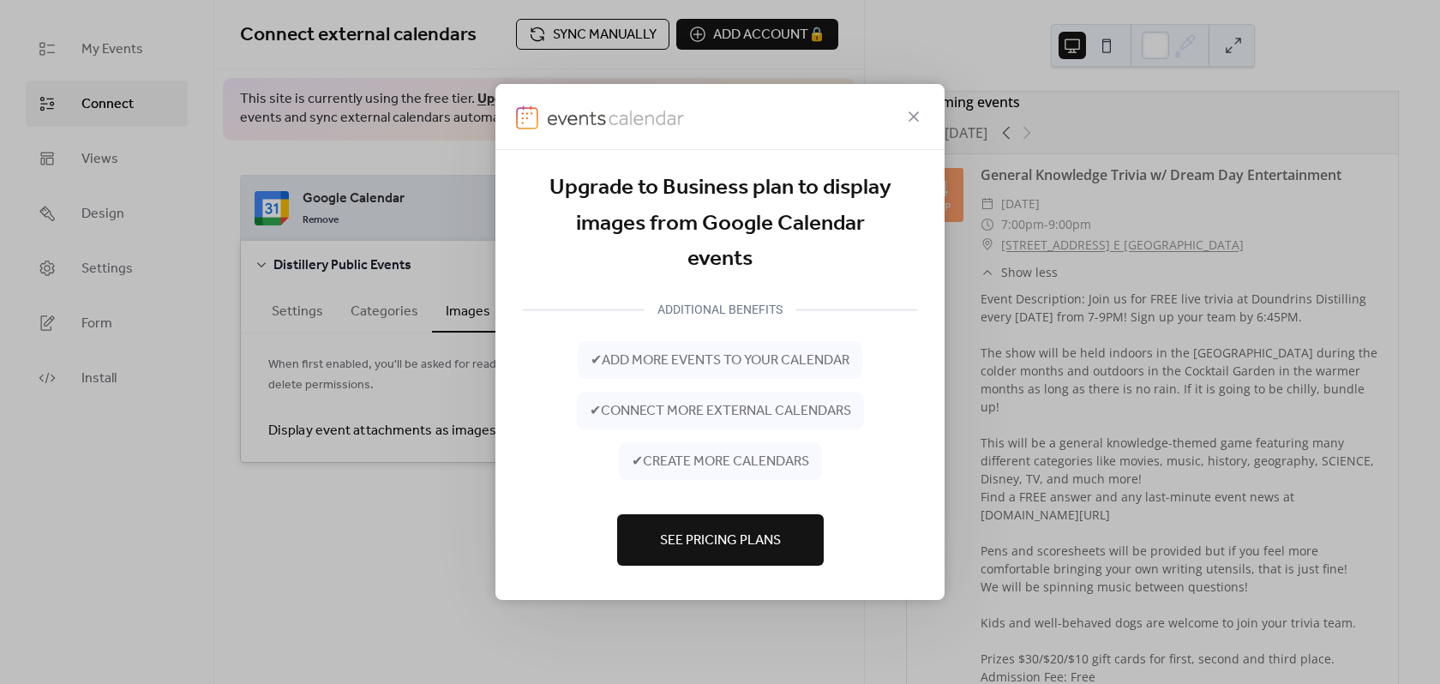
click at [722, 544] on span "See Pricing Plans" at bounding box center [720, 541] width 121 height 21
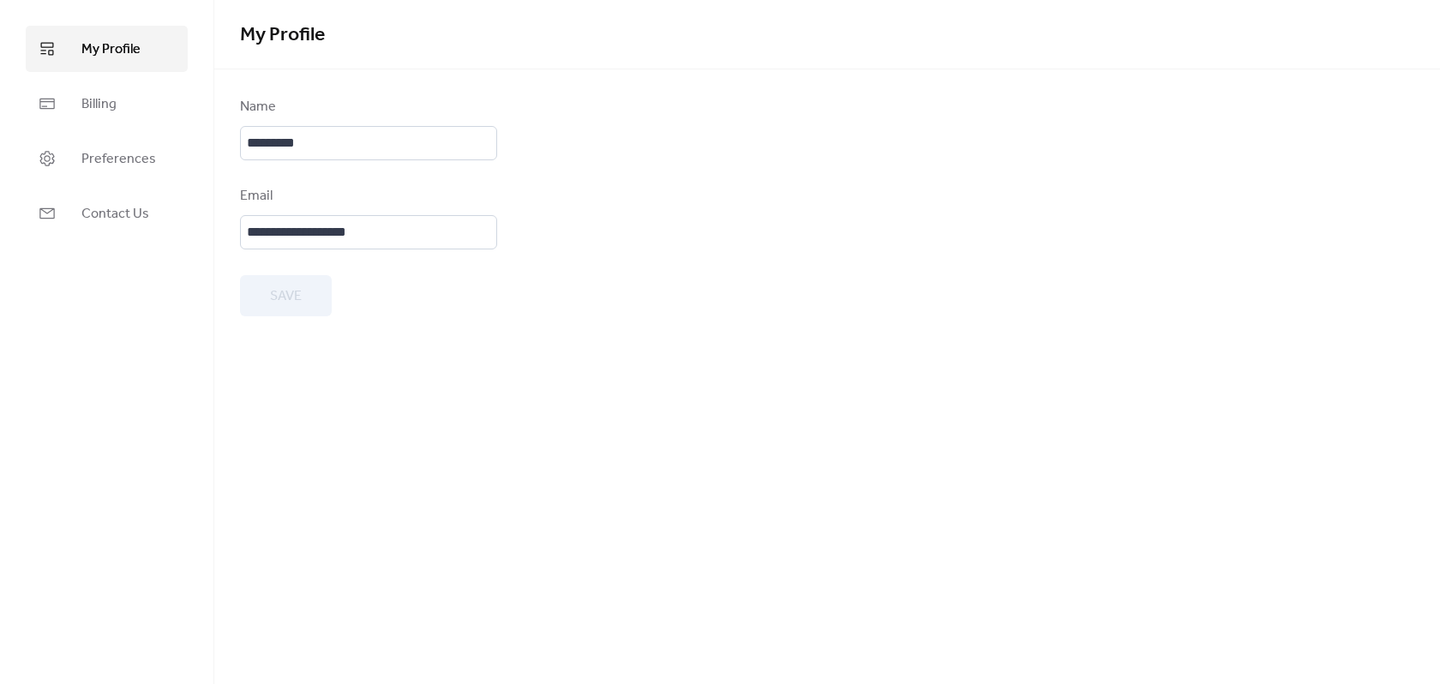
click at [102, 559] on div "My Profile Billing Preferences Contact Us" at bounding box center [107, 342] width 214 height 684
click at [105, 94] on span "Billing" at bounding box center [98, 104] width 35 height 21
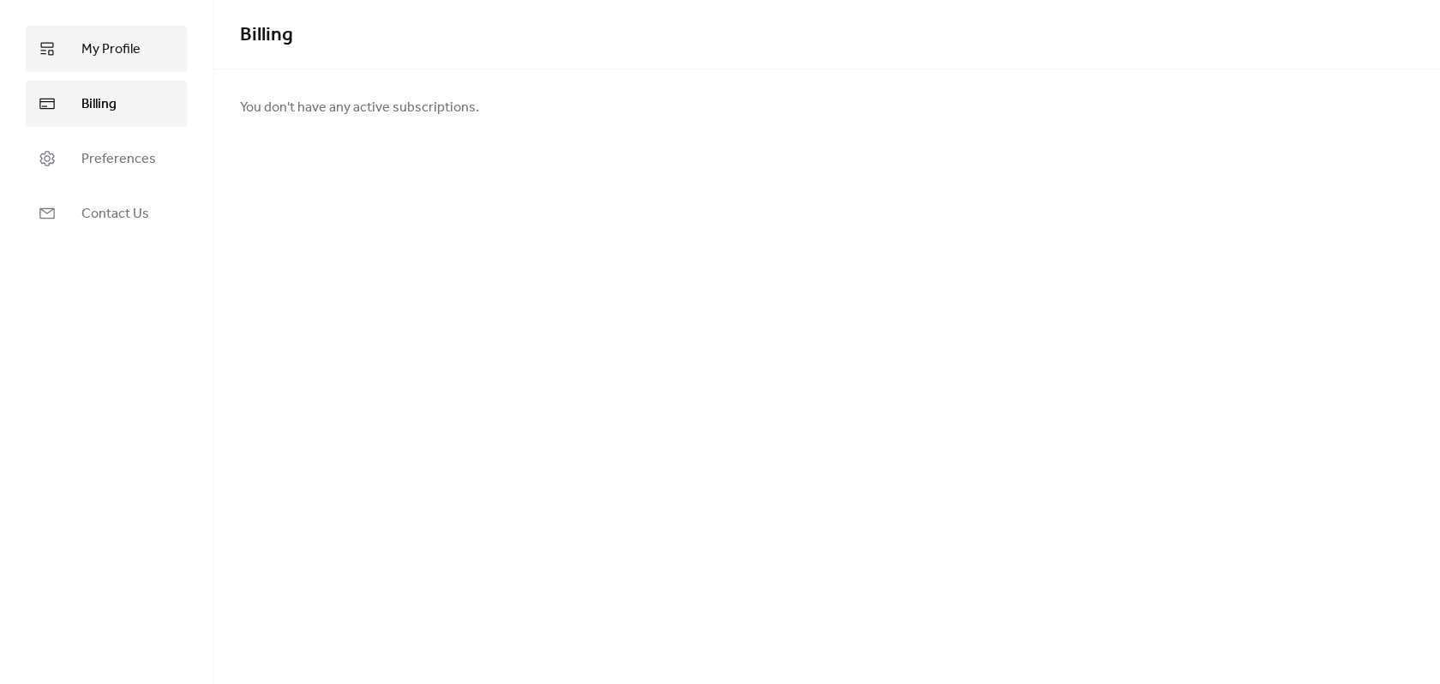
click at [105, 51] on span "My Profile" at bounding box center [110, 49] width 59 height 21
